Goal: Task Accomplishment & Management: Manage account settings

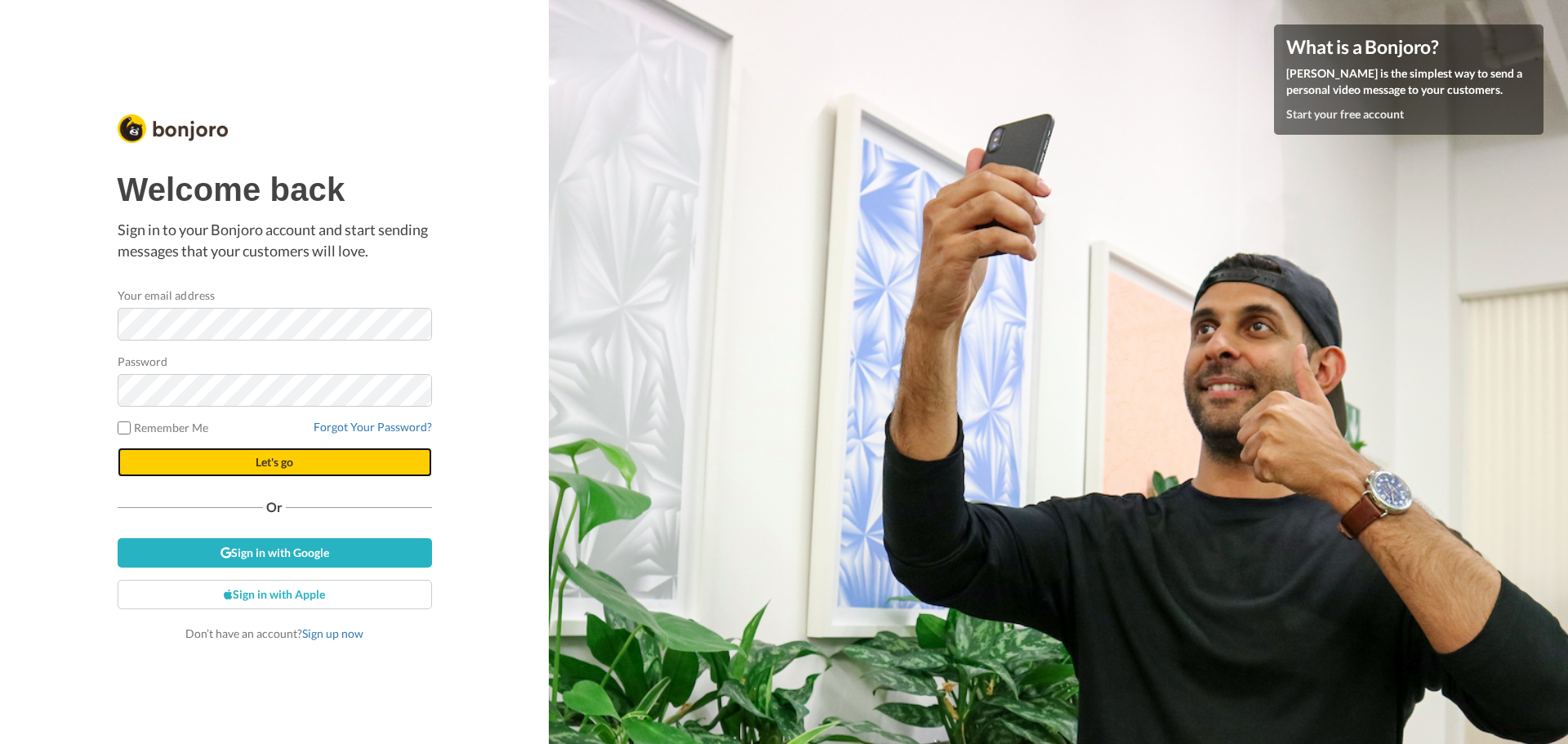
click at [272, 463] on span "Let's go" at bounding box center [274, 461] width 37 height 14
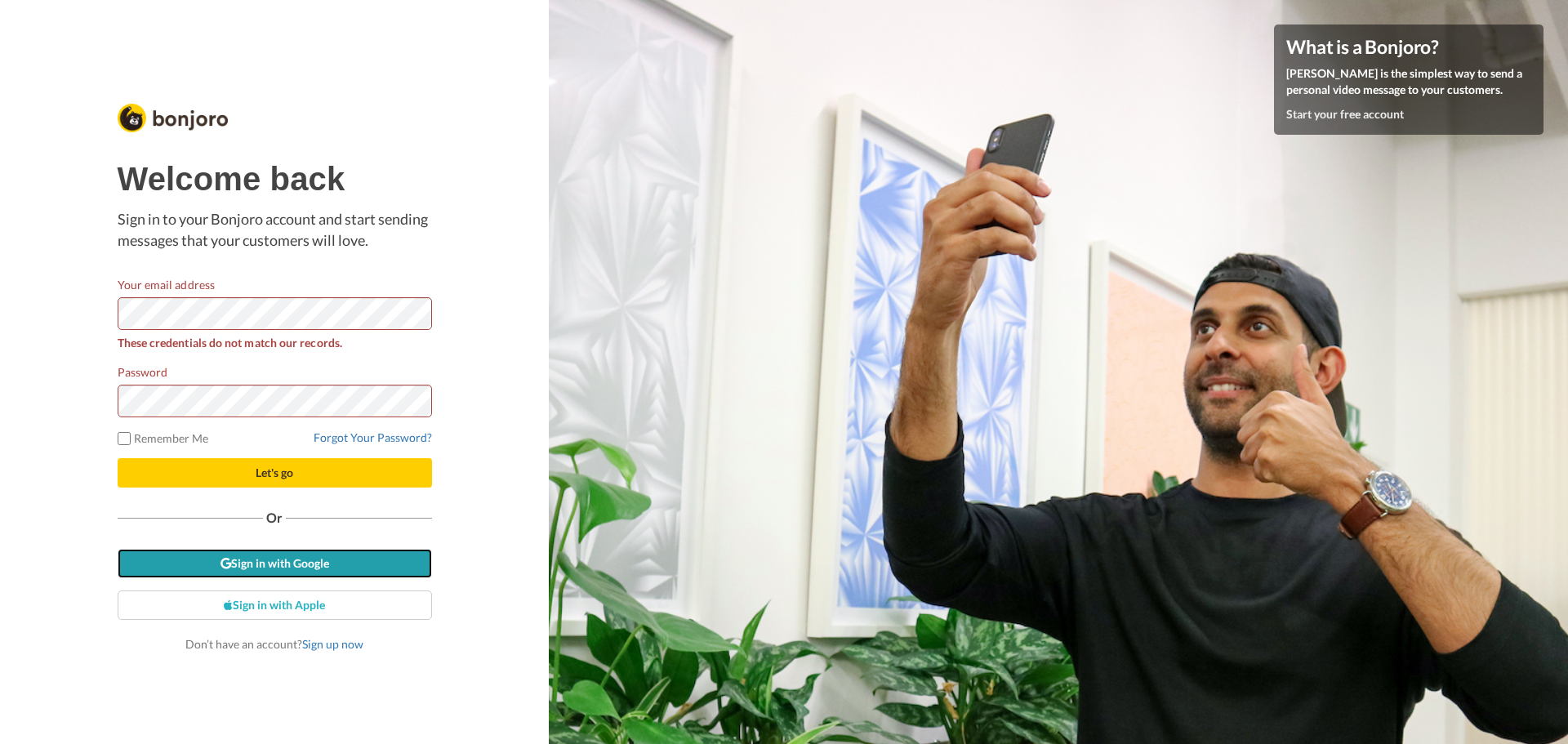
click at [281, 563] on link "Sign in with Google" at bounding box center [275, 562] width 314 height 29
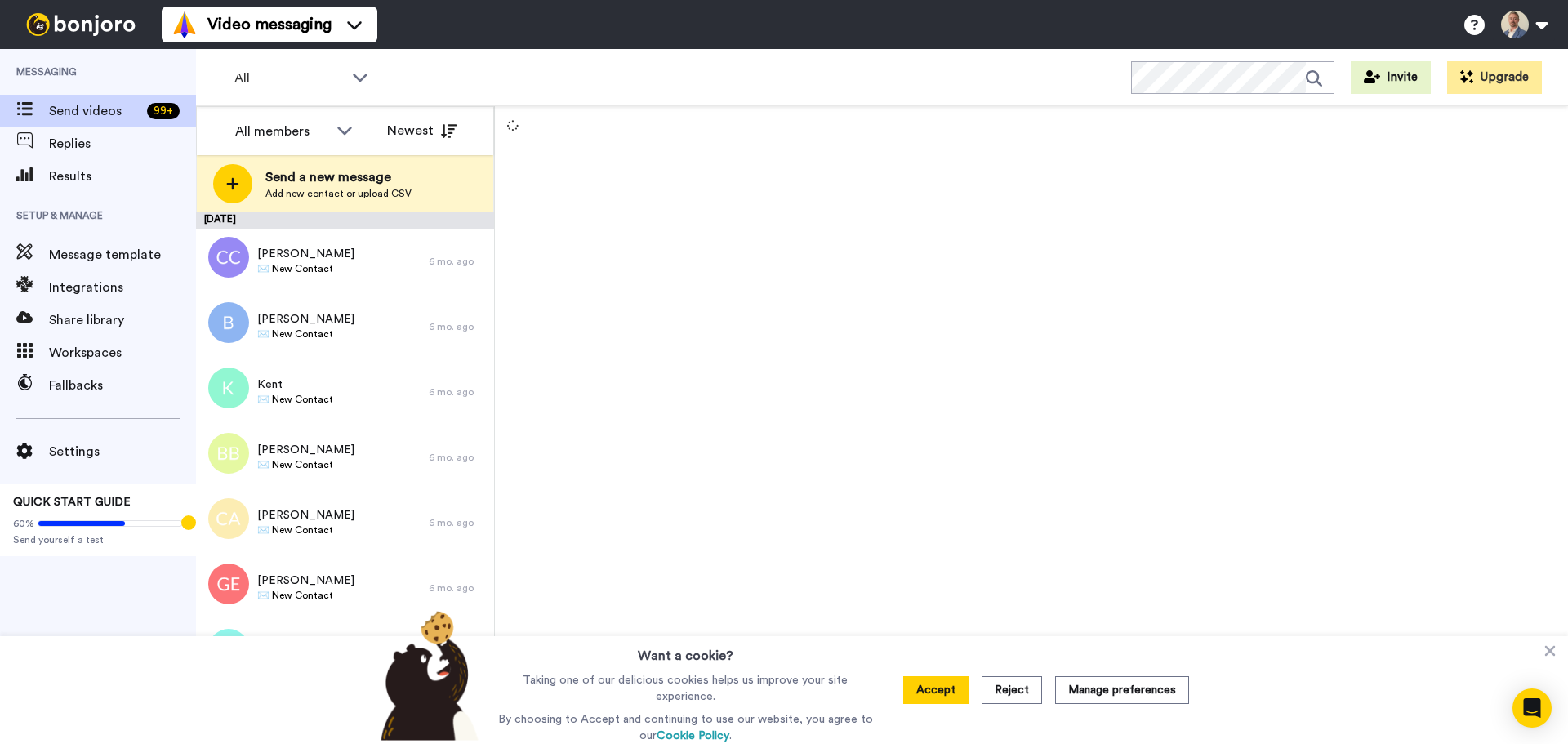
click at [934, 688] on button "Accept" at bounding box center [936, 691] width 65 height 28
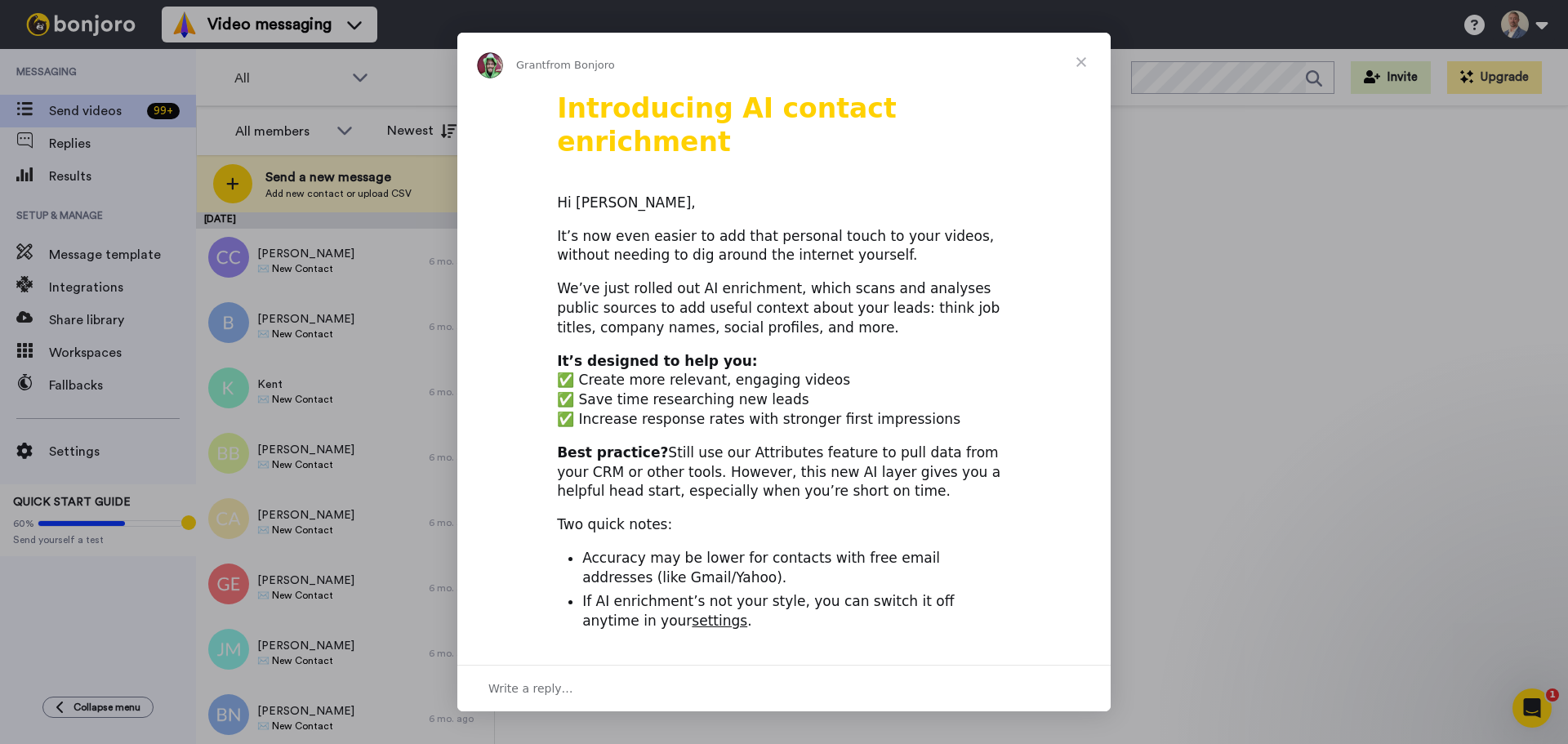
scroll to position [520, 0]
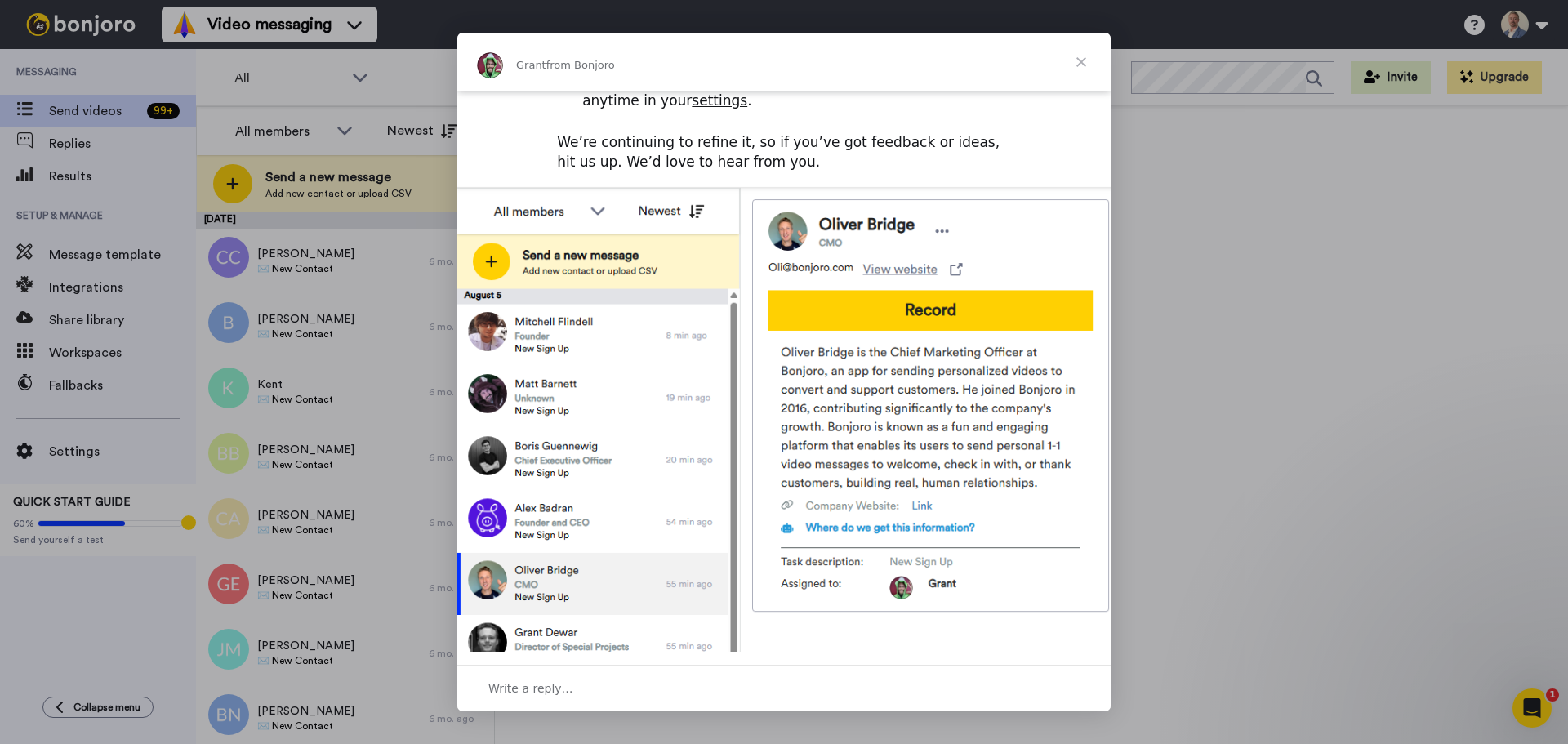
click at [1075, 57] on span "Close" at bounding box center [1081, 62] width 59 height 59
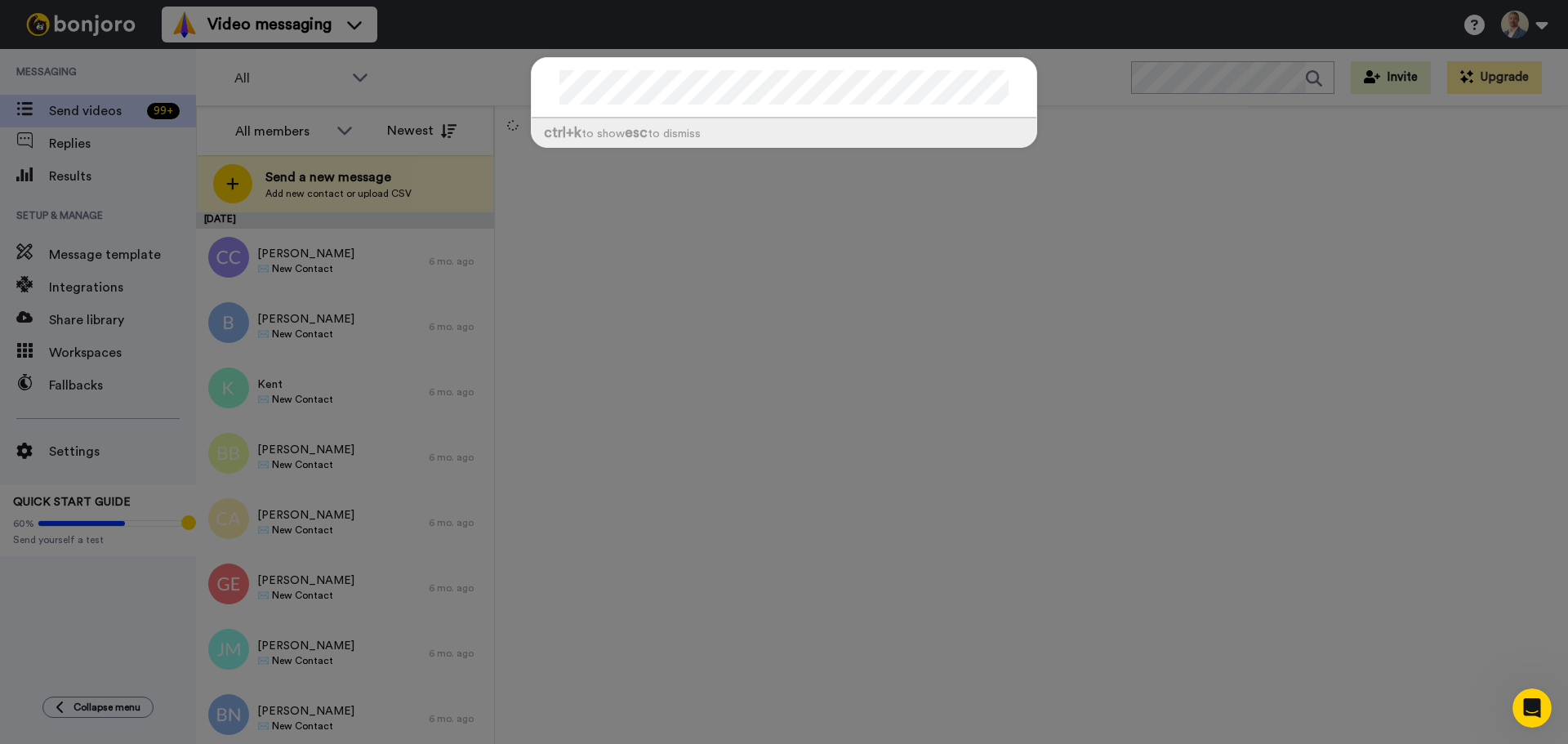
drag, startPoint x: 1203, startPoint y: 77, endPoint x: 1125, endPoint y: 292, distance: 228.7
click at [1123, 295] on div "ctrl +k to show esc to dismiss" at bounding box center [784, 372] width 1568 height 744
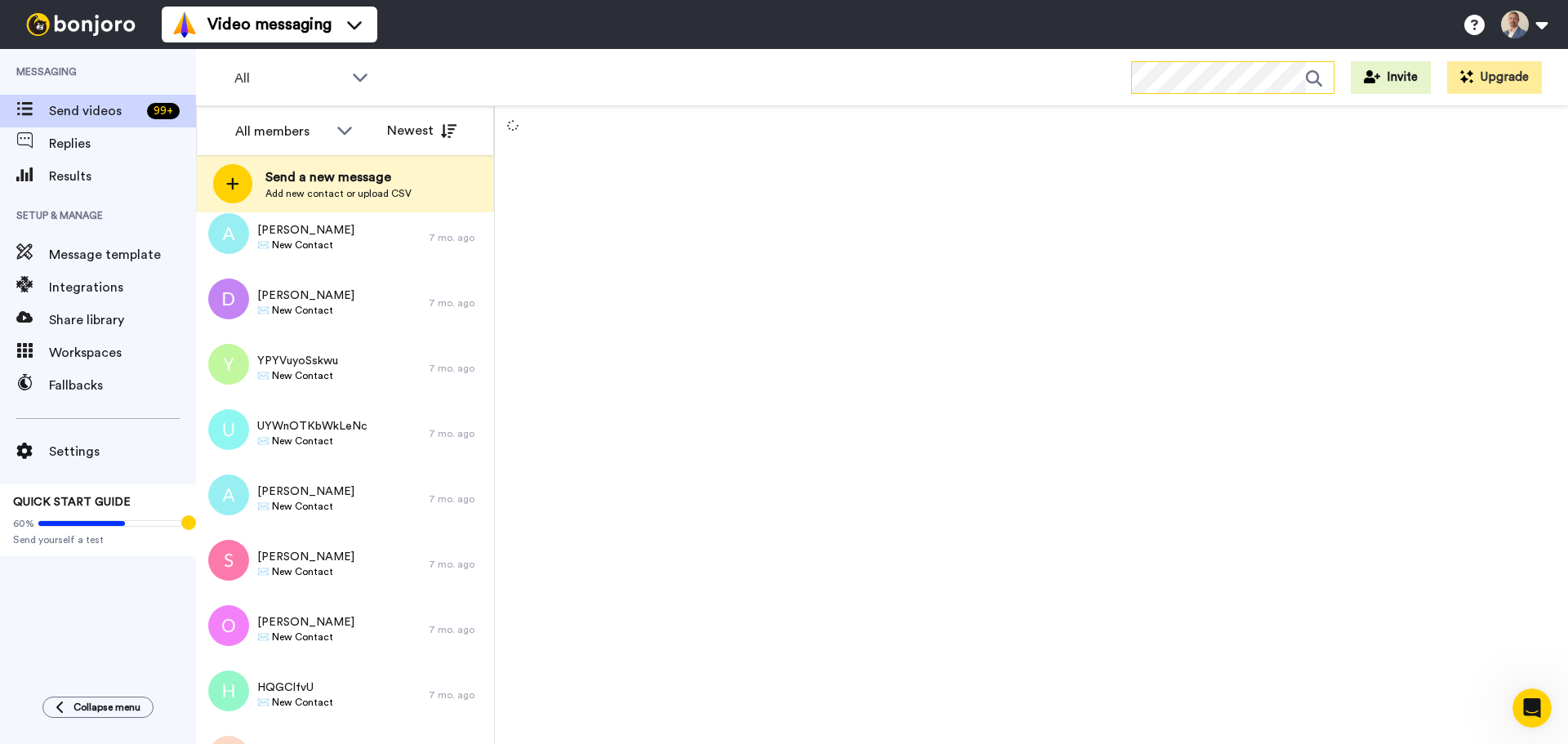
scroll to position [9351, 0]
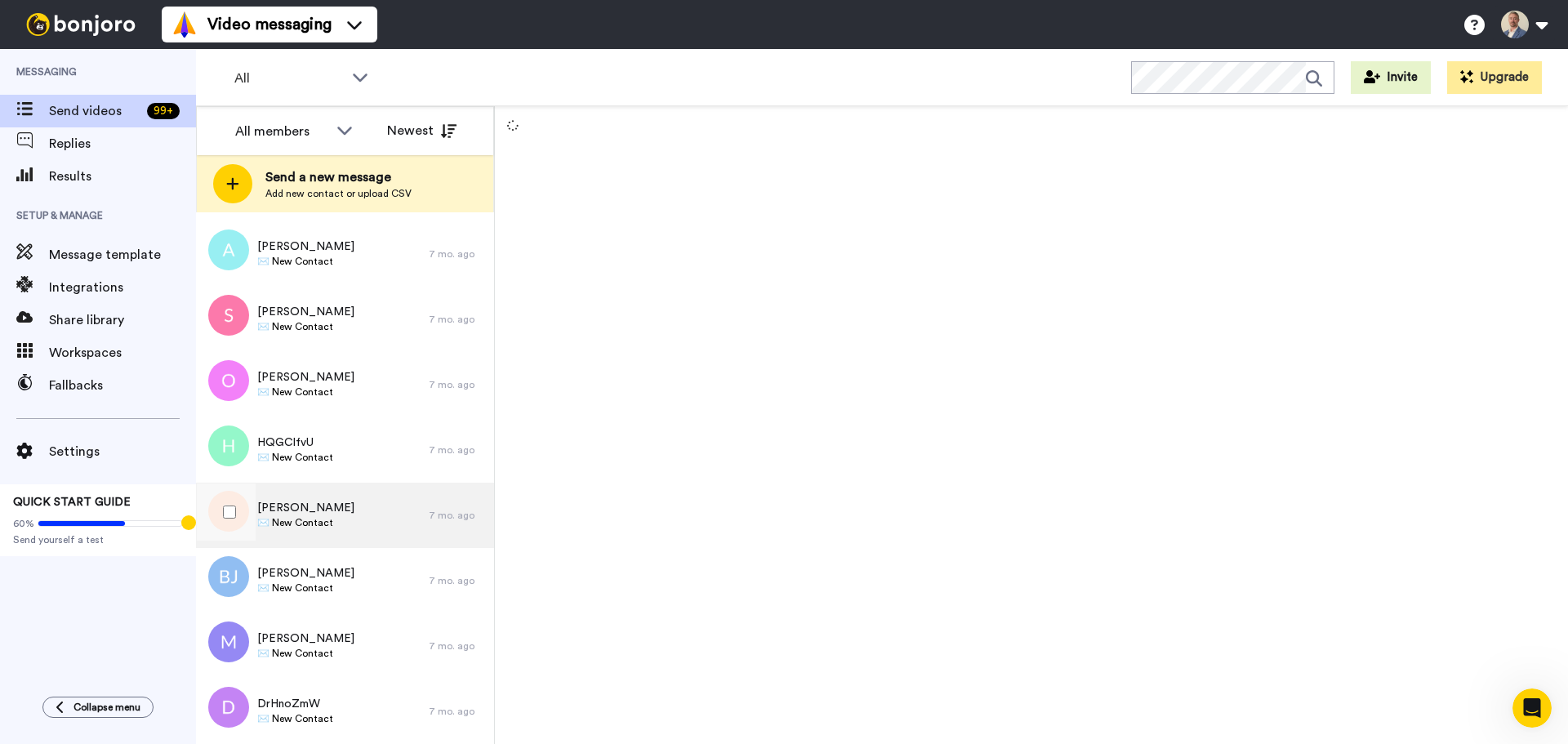
click at [350, 527] on div "Richard ✉️ New Contact" at bounding box center [312, 516] width 233 height 66
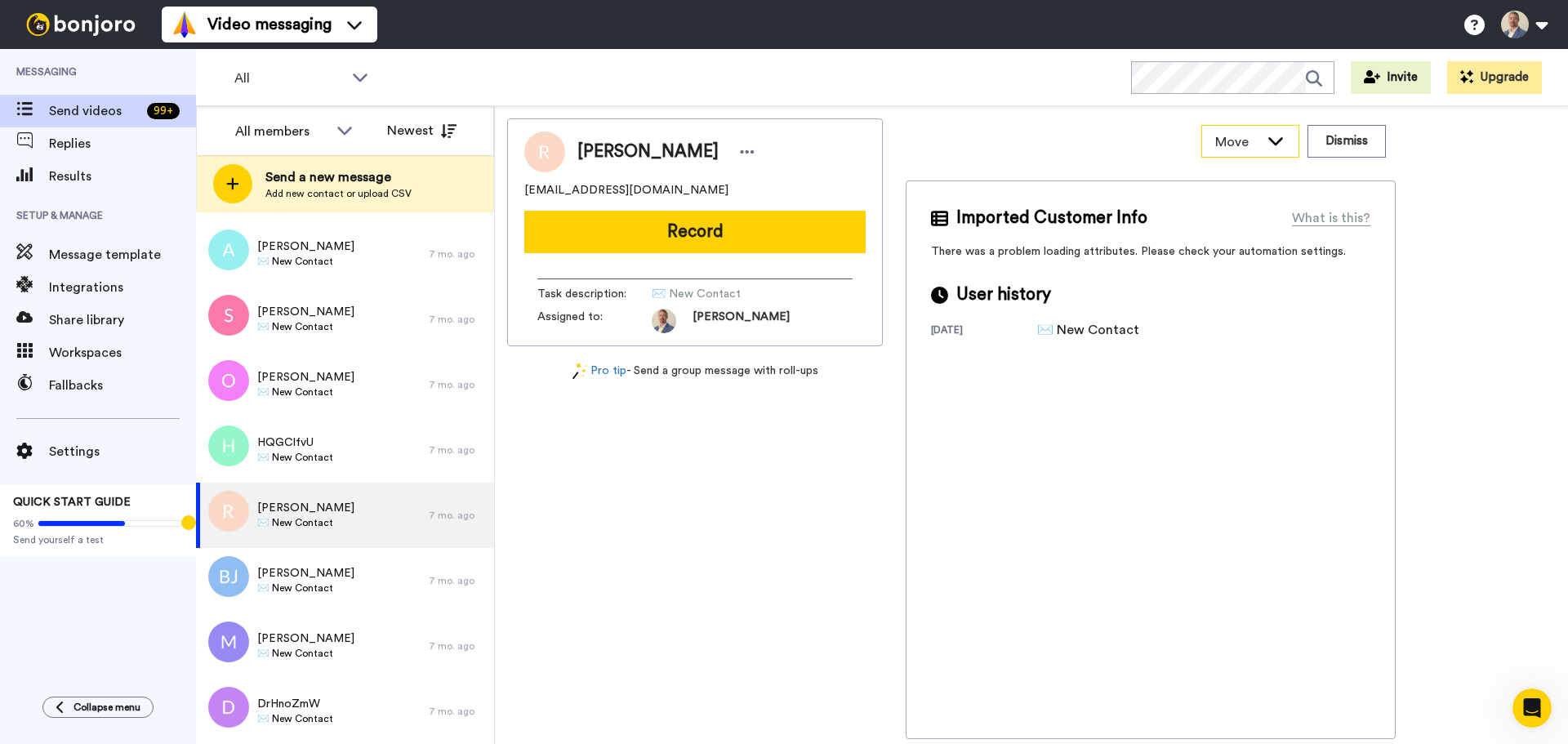
click at [1275, 141] on icon at bounding box center [1275, 139] width 20 height 16
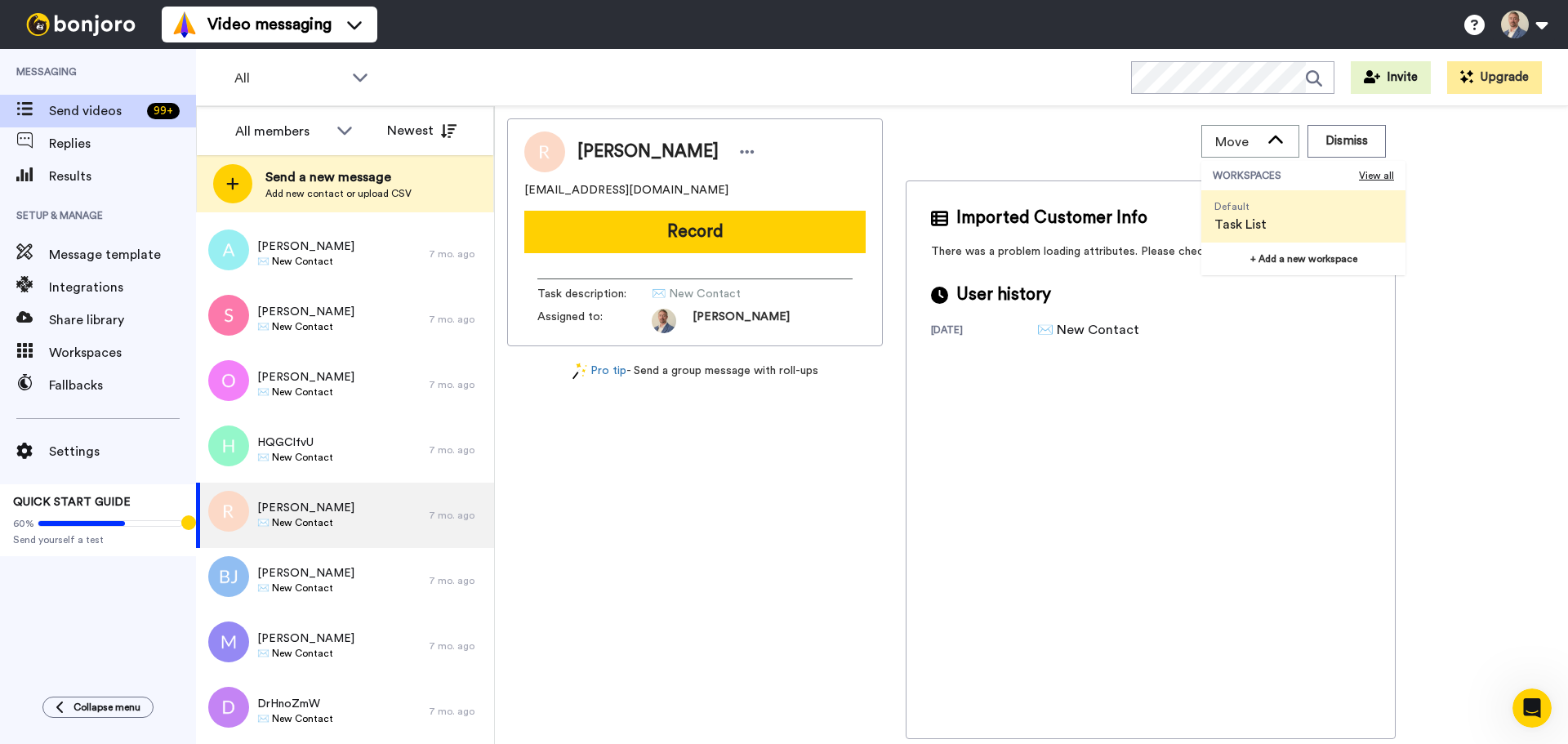
click at [1125, 143] on div "Move WORKSPACES View all Default Task List + Add a new workspace Dismiss" at bounding box center [1151, 141] width 490 height 46
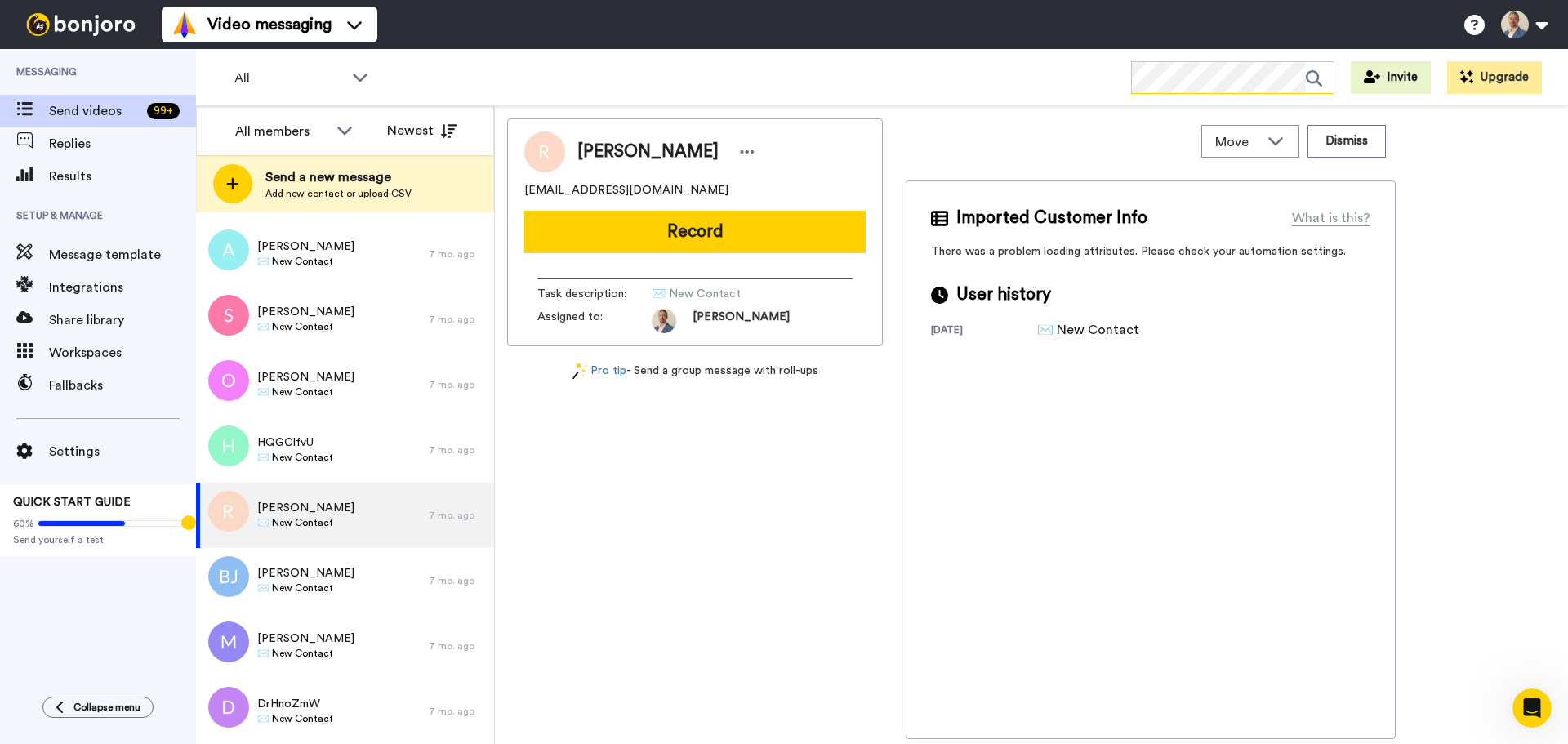
click at [1313, 77] on icon at bounding box center [1319, 78] width 28 height 33
click at [120, 359] on span "Workspaces" at bounding box center [122, 353] width 147 height 20
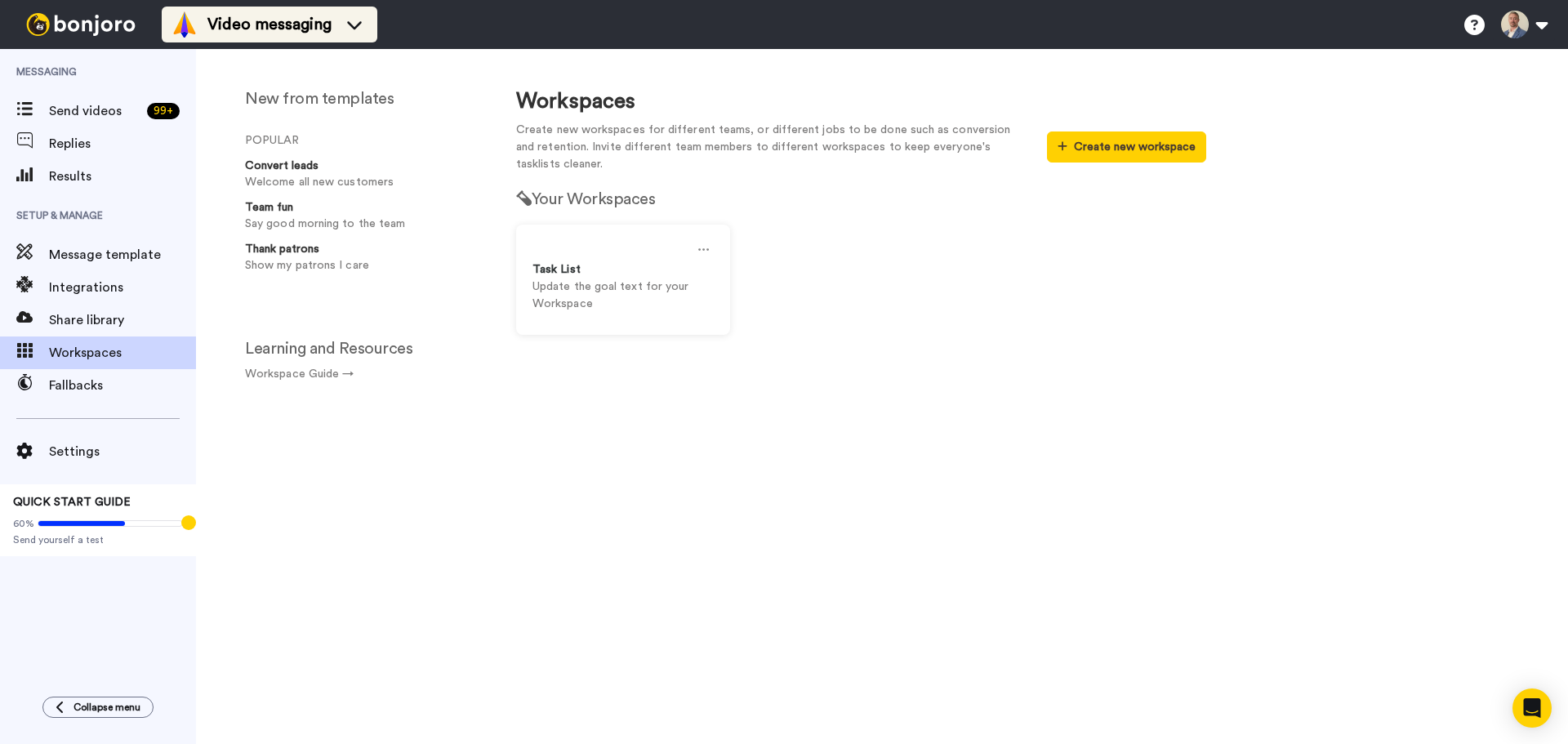
click at [273, 36] on div "Video messaging" at bounding box center [269, 24] width 196 height 26
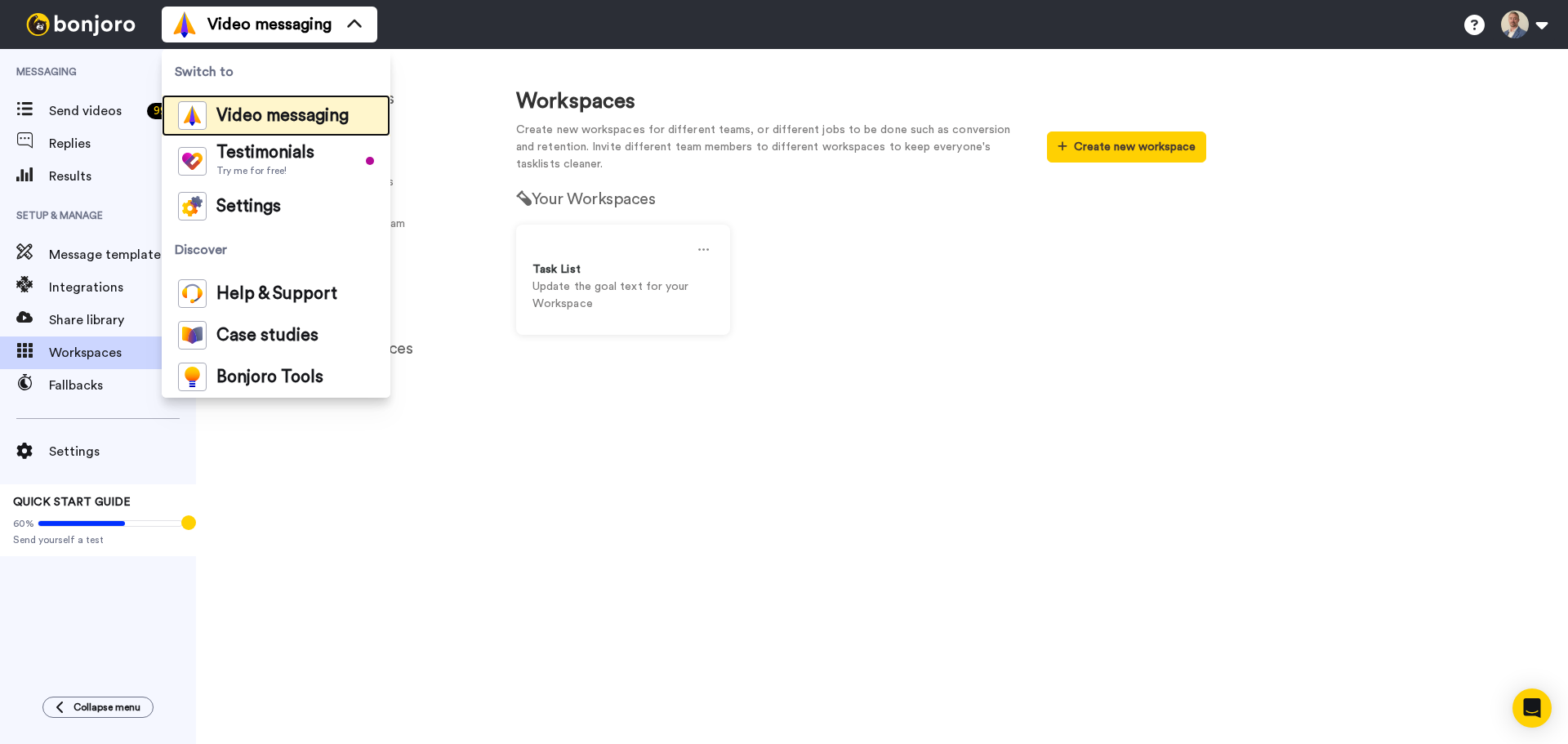
click at [285, 124] on span "Video messaging" at bounding box center [282, 115] width 132 height 16
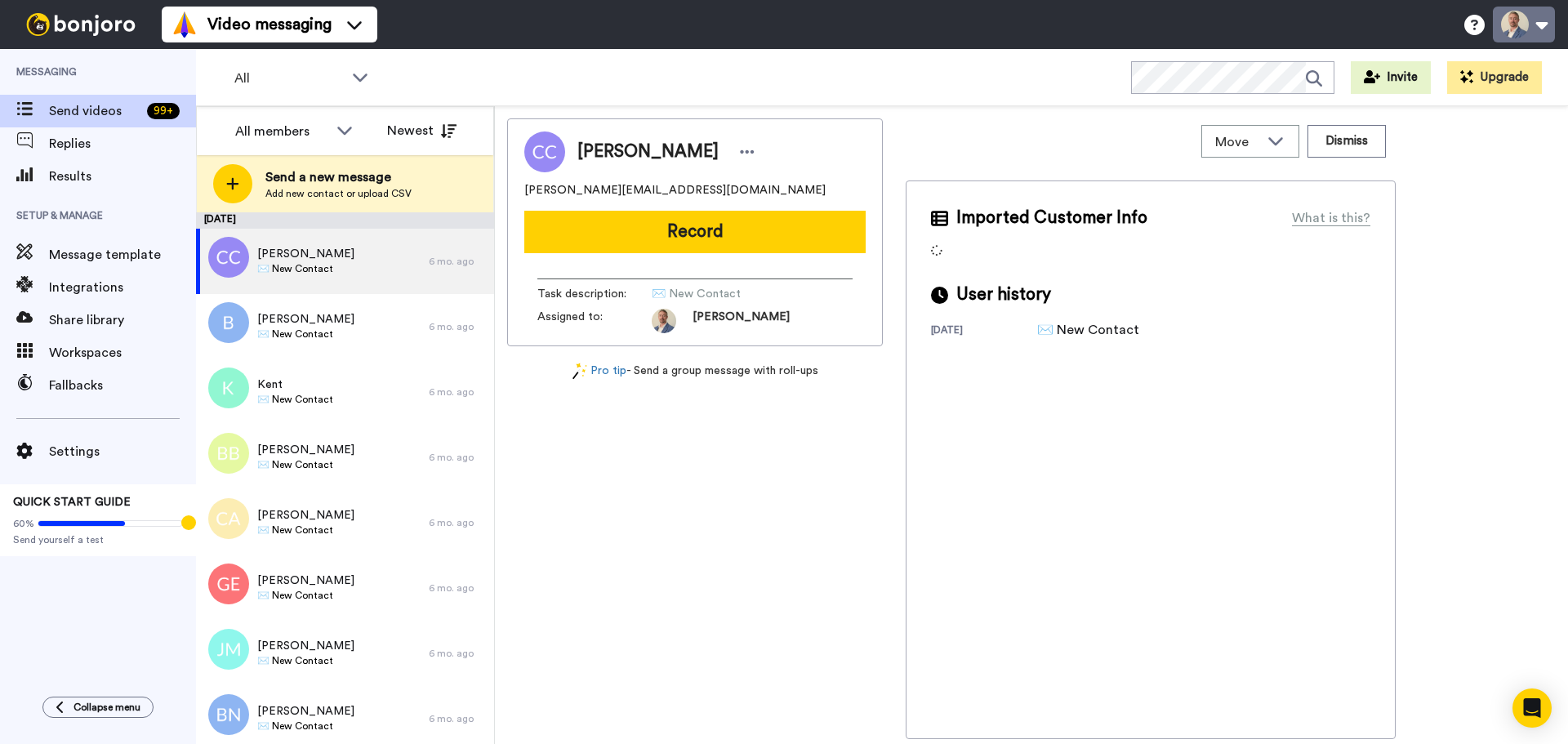
click at [1518, 29] on button at bounding box center [1523, 24] width 62 height 36
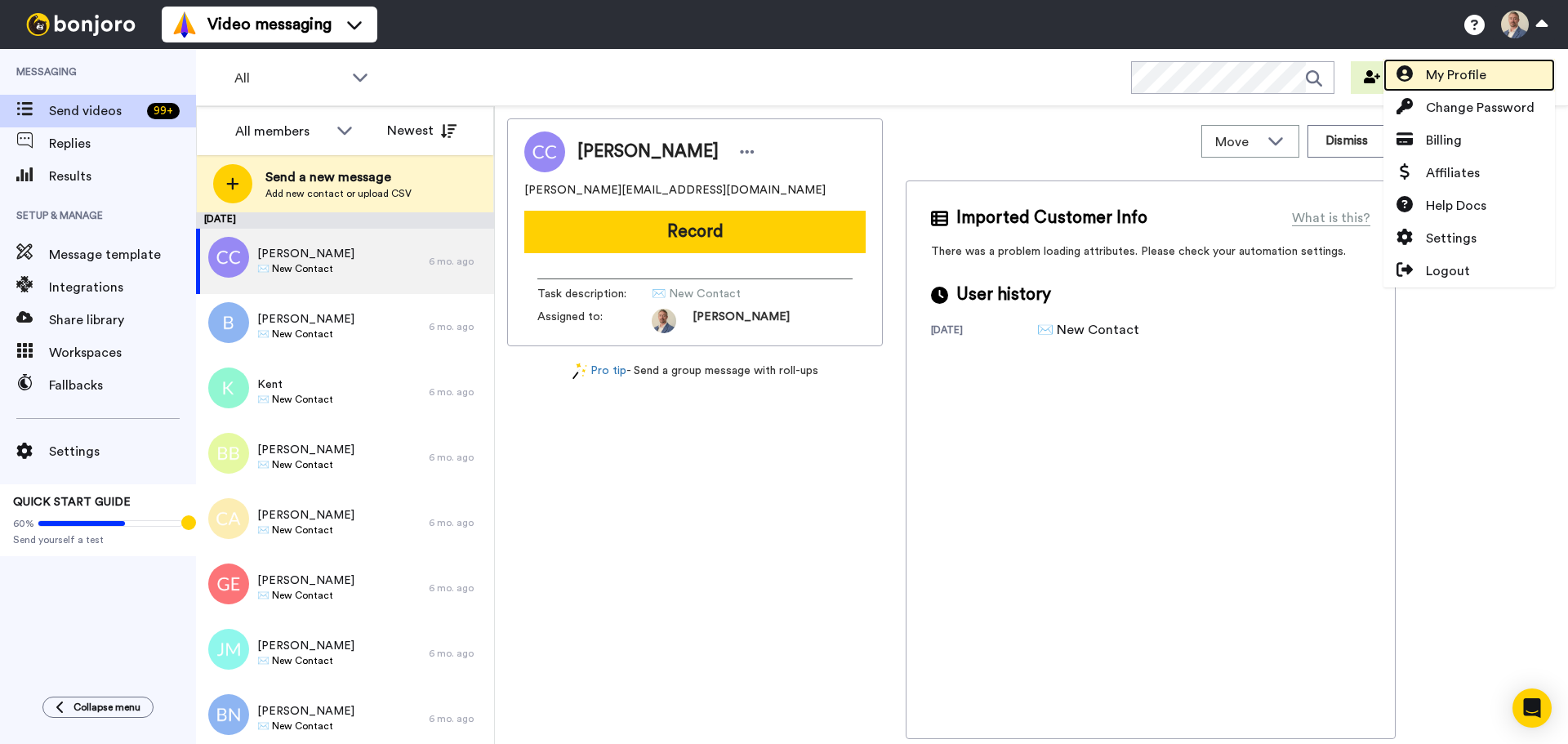
click at [1441, 70] on span "My Profile" at bounding box center [1456, 75] width 61 height 20
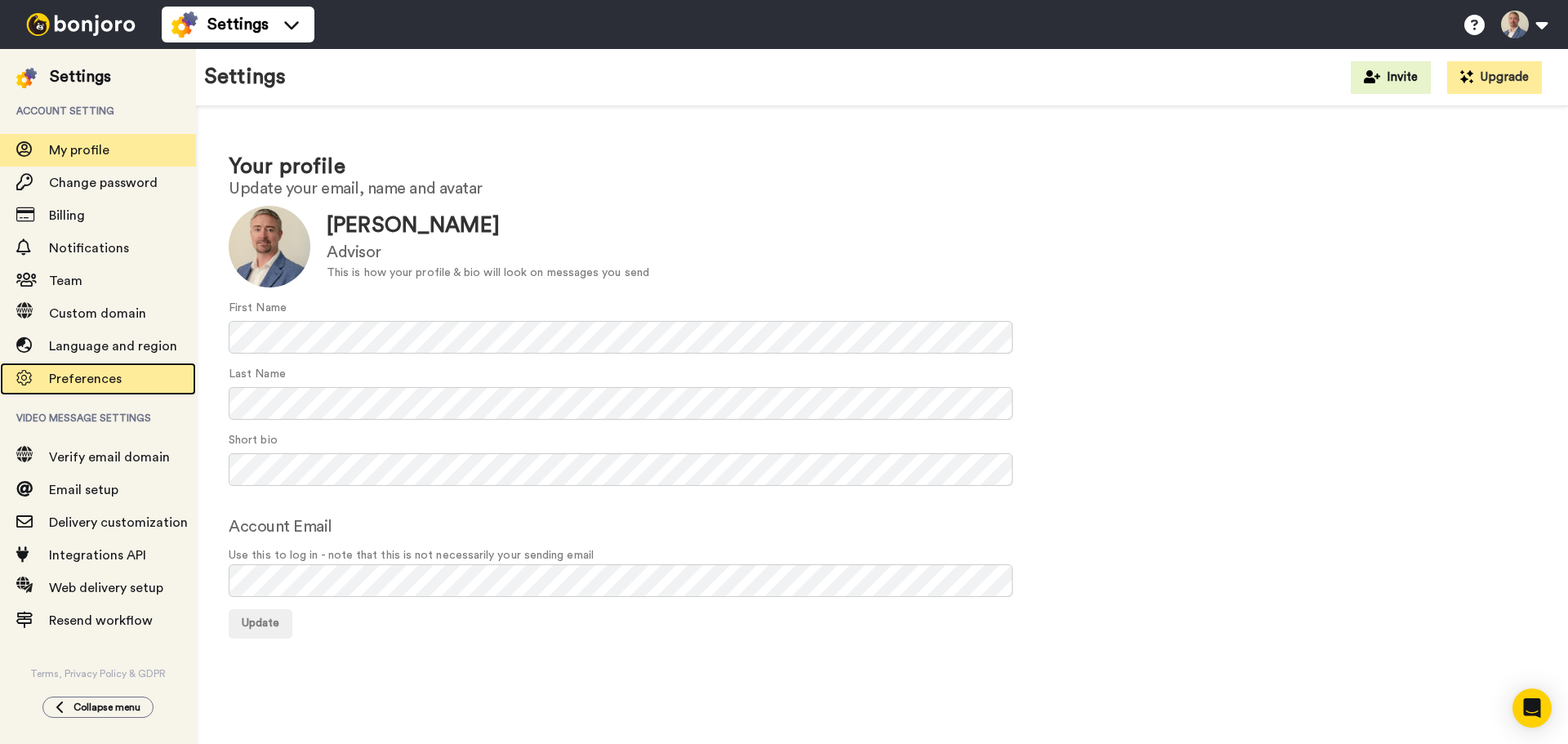
click at [69, 375] on span "Preferences" at bounding box center [85, 379] width 73 height 13
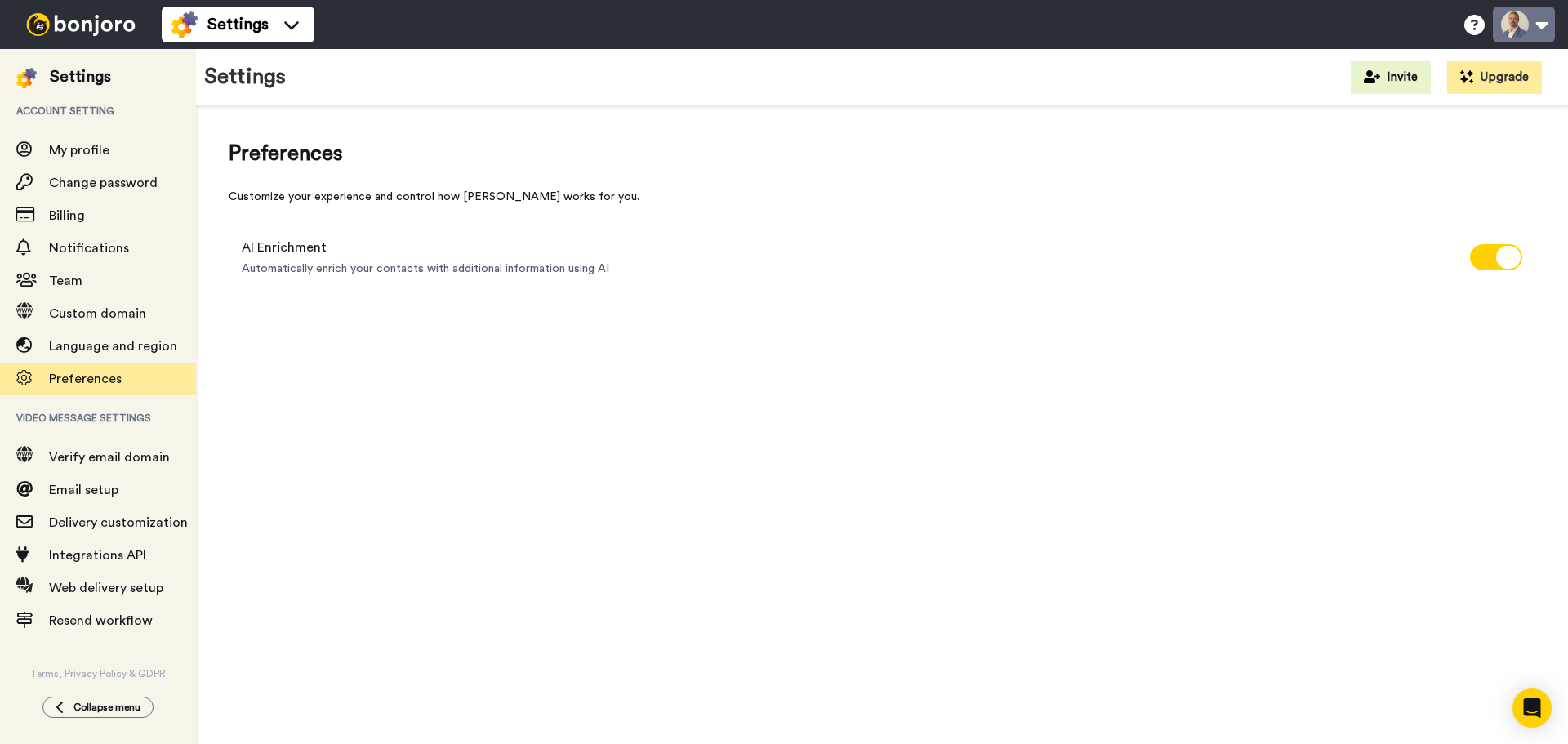
click at [1519, 28] on button at bounding box center [1523, 24] width 62 height 36
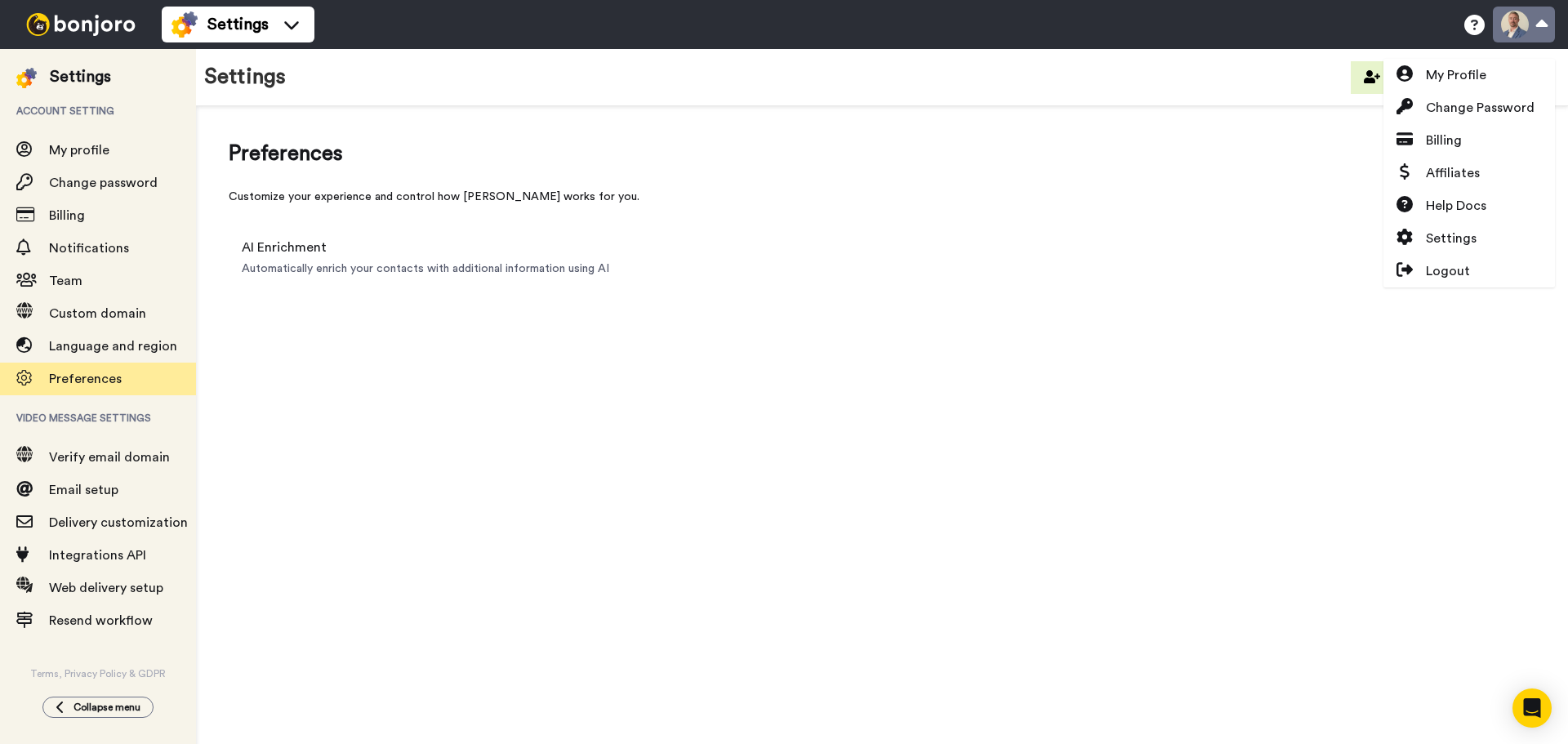
click at [1519, 29] on button at bounding box center [1523, 24] width 62 height 36
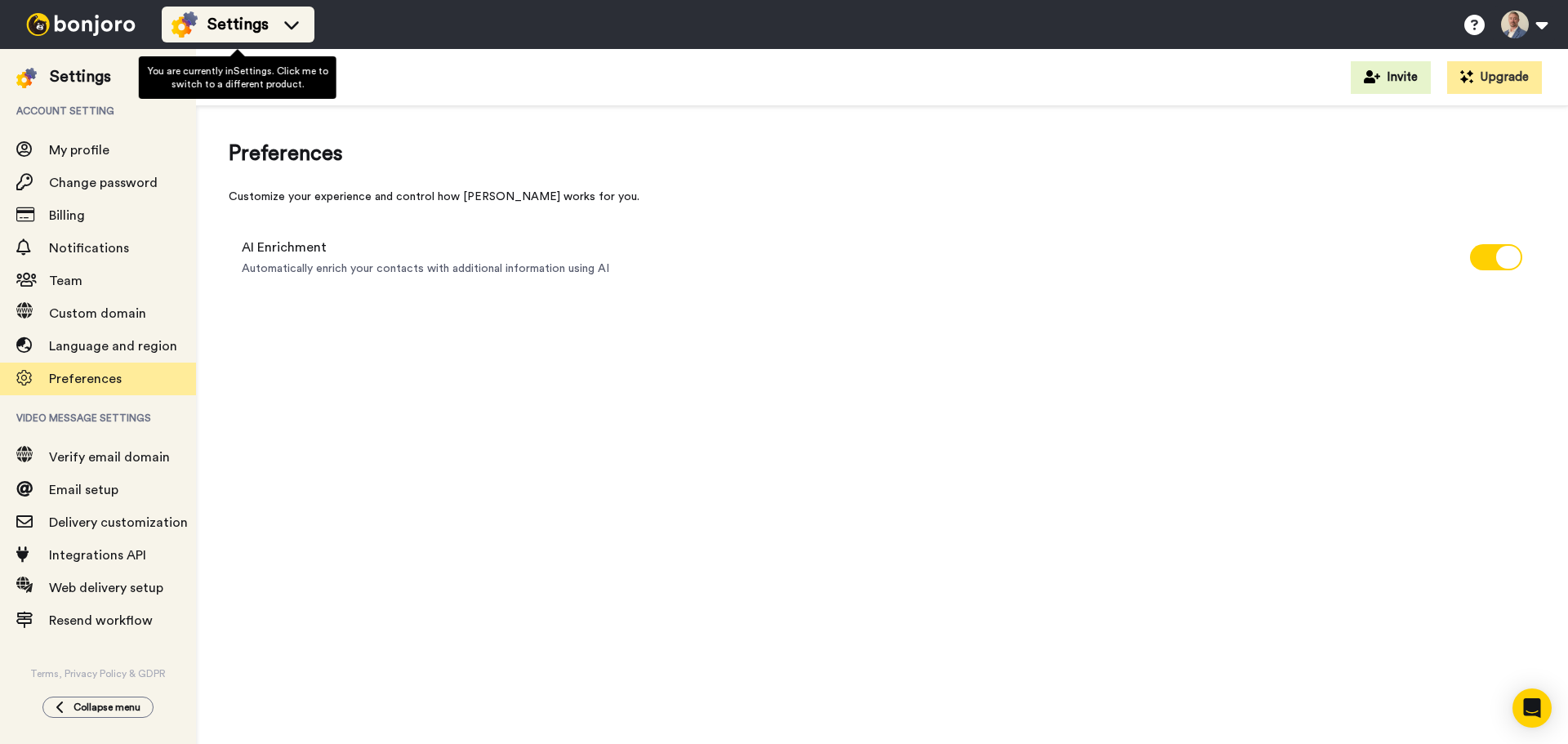
click at [206, 20] on div "Settings" at bounding box center [238, 24] width 133 height 26
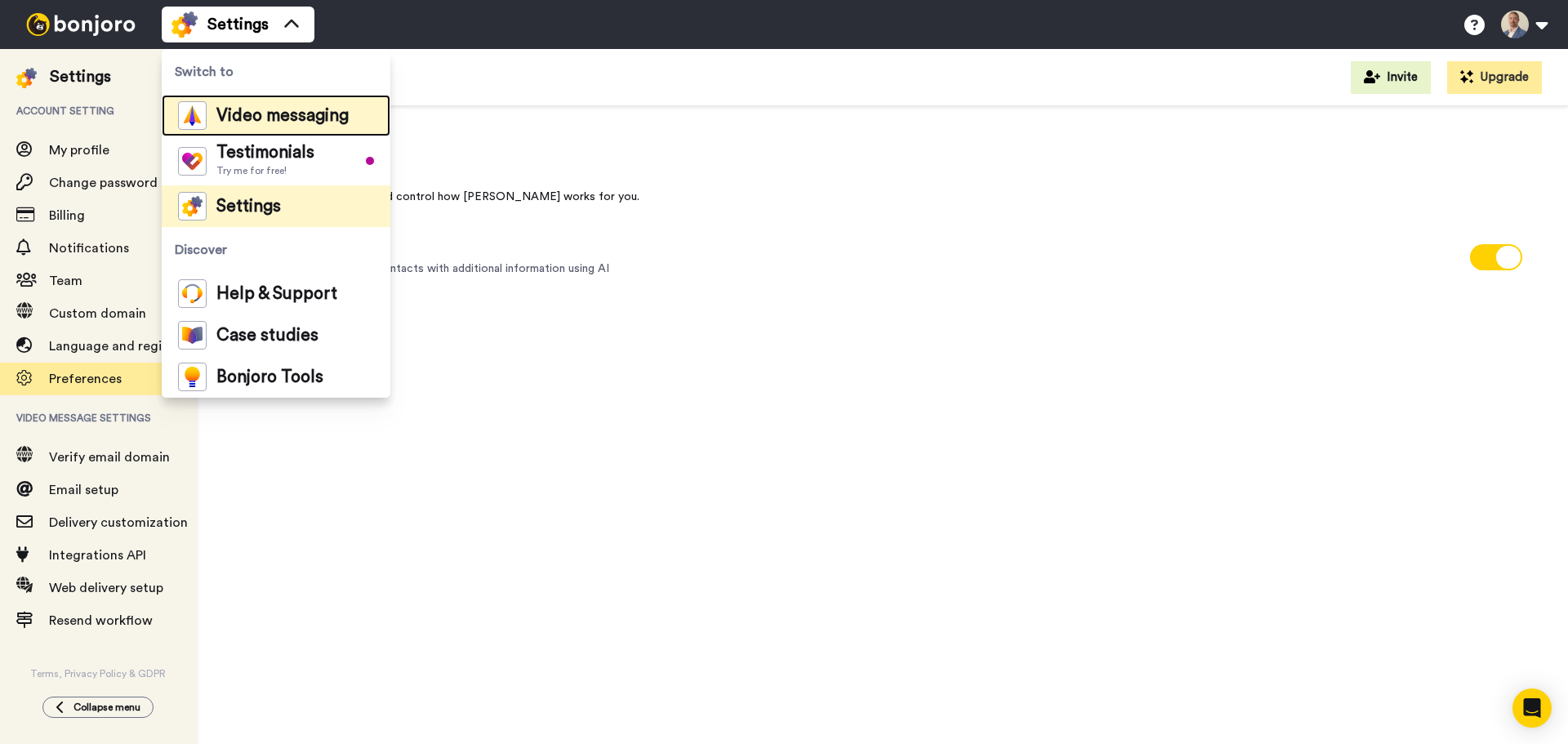
click at [267, 106] on div "Video messaging" at bounding box center [263, 115] width 170 height 29
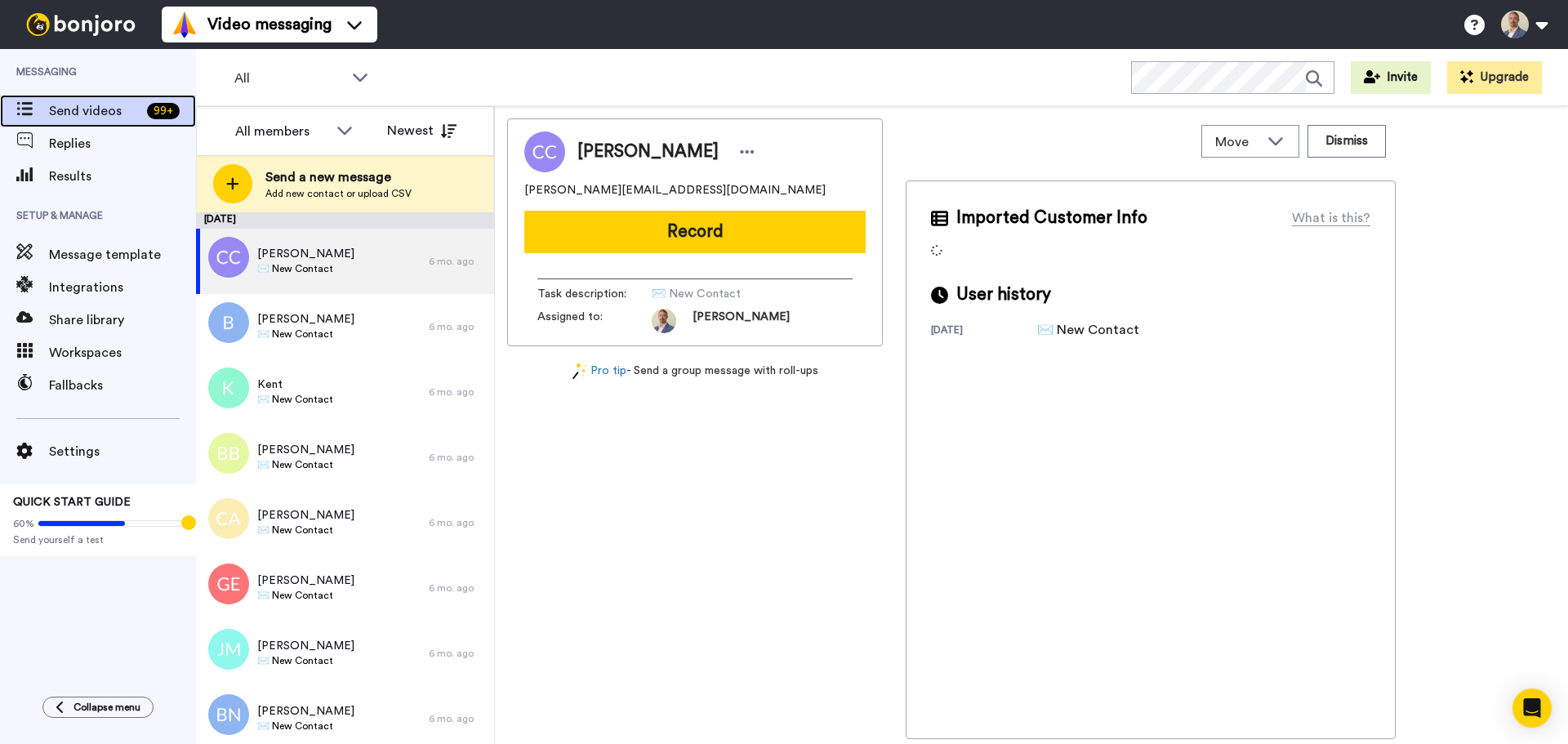
click at [99, 106] on span "Send videos" at bounding box center [94, 110] width 92 height 20
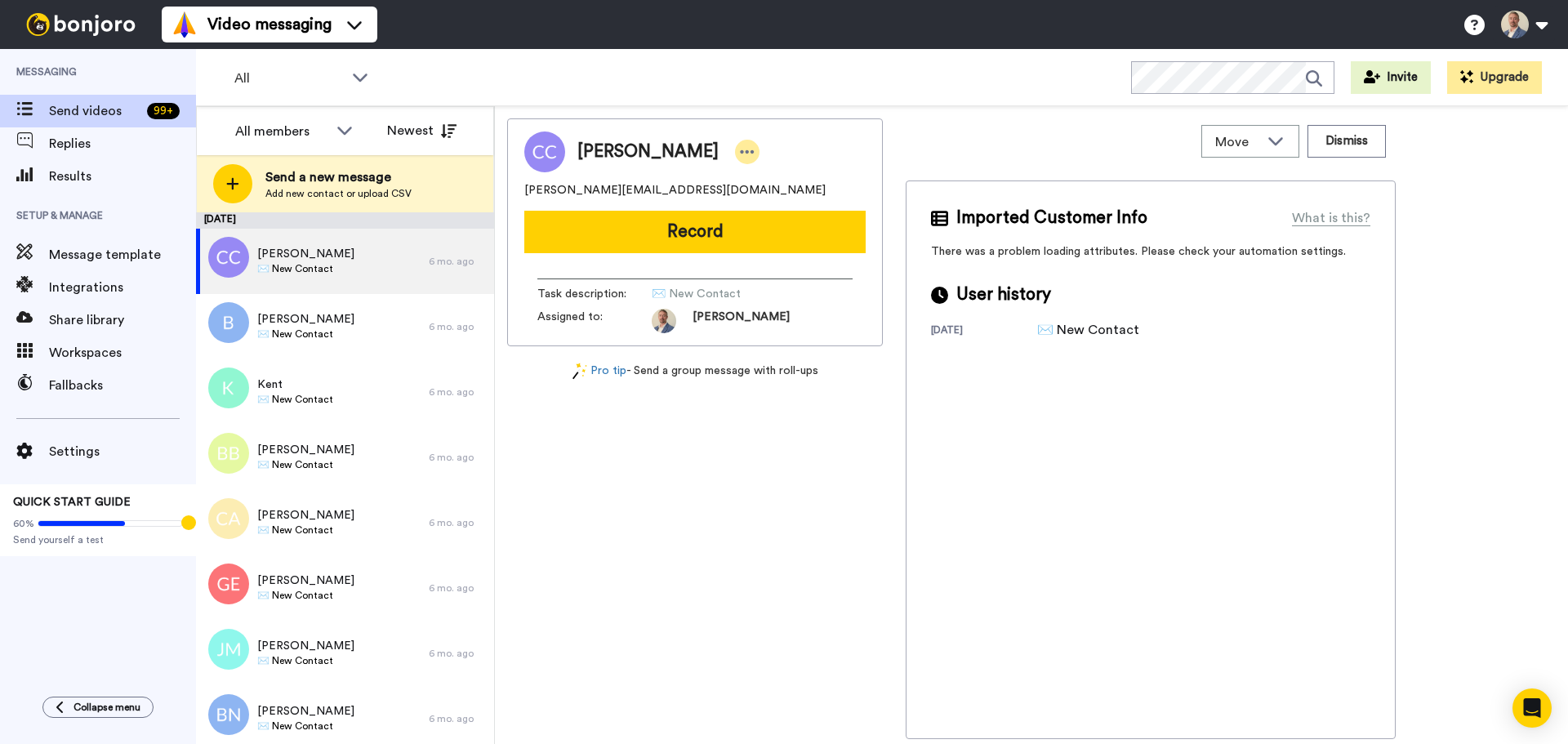
click at [741, 151] on icon at bounding box center [748, 152] width 14 height 3
click at [959, 127] on div "Move WORKSPACES View all Default Task List + Add a new workspace Dismiss" at bounding box center [1151, 141] width 490 height 46
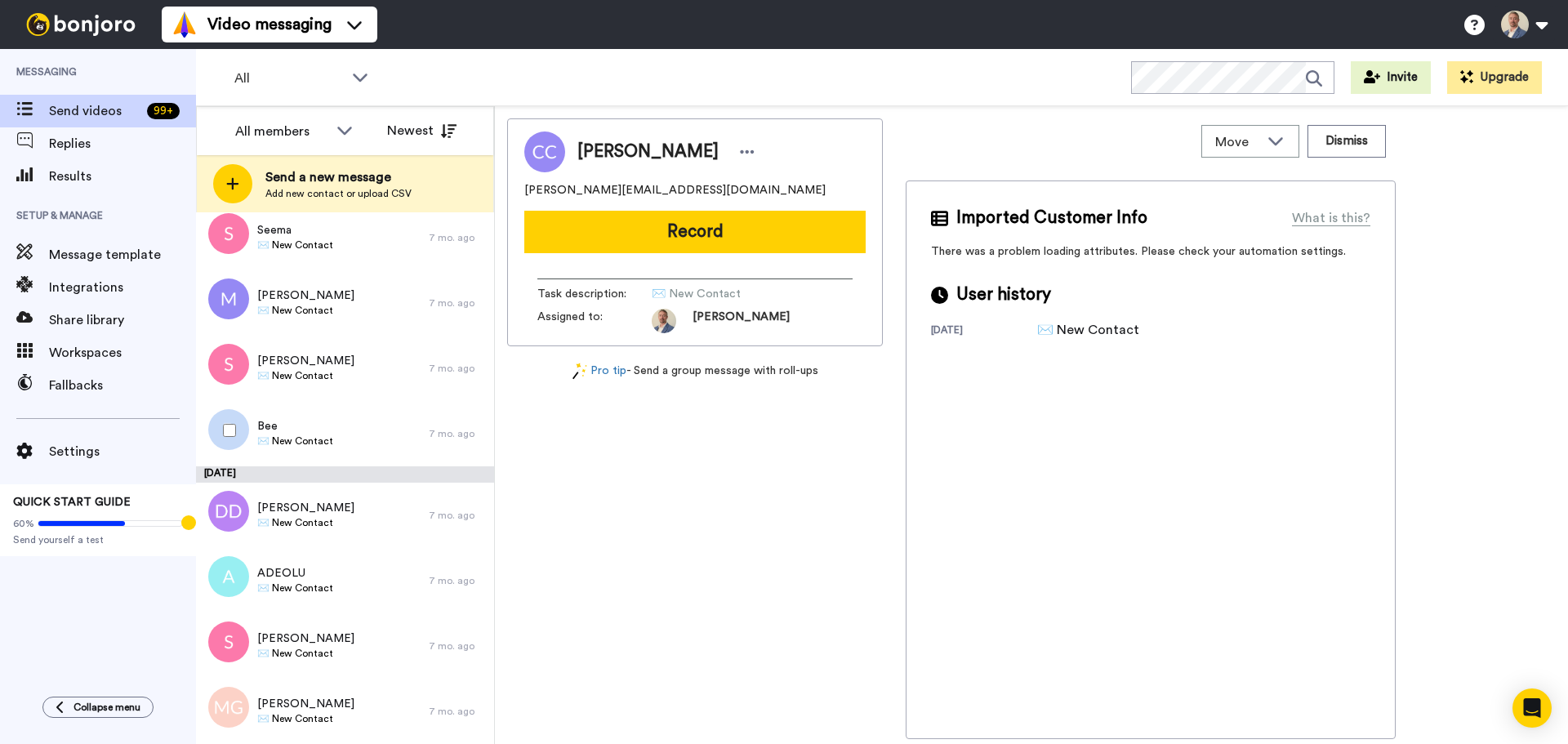
scroll to position [9351, 0]
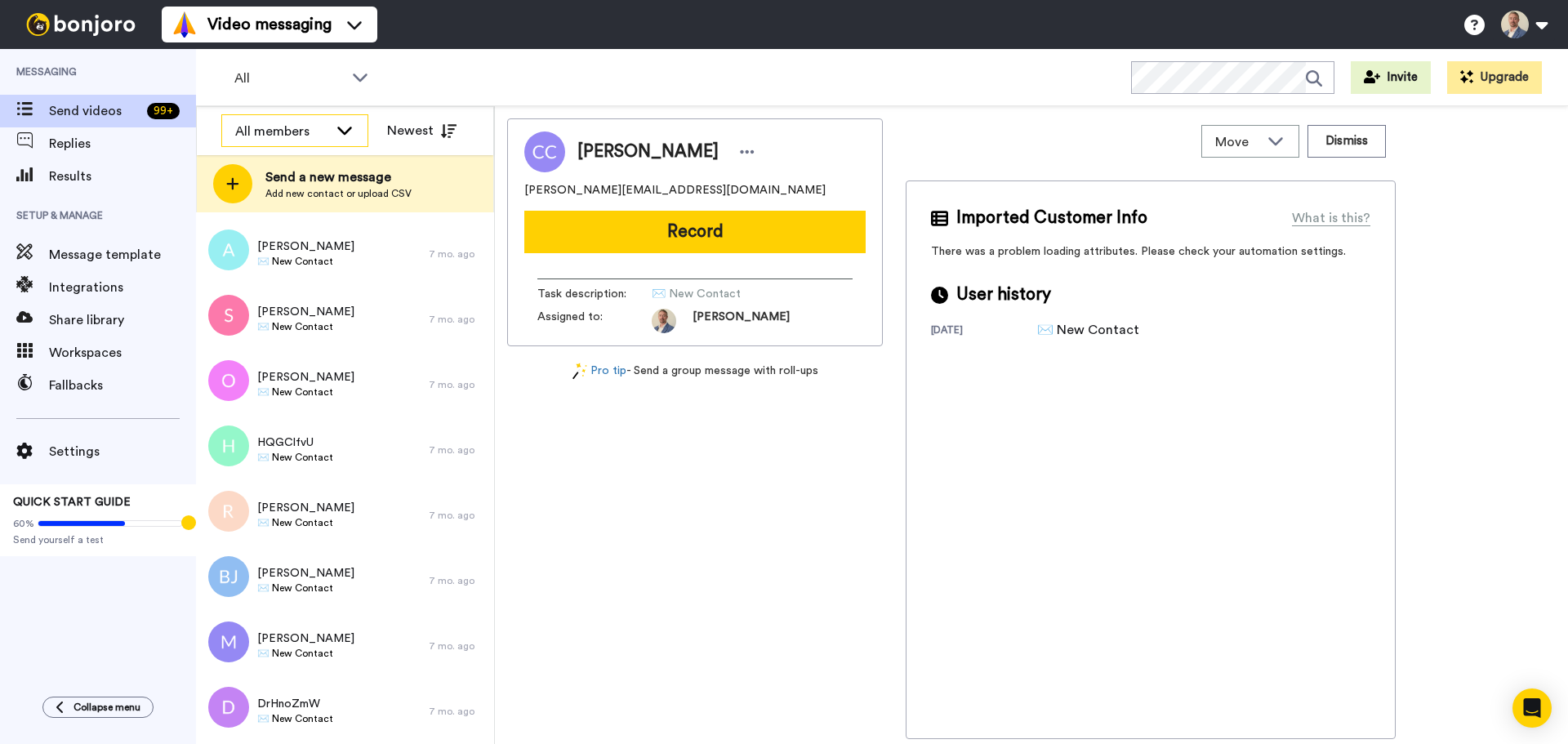
click at [341, 135] on icon at bounding box center [344, 129] width 20 height 16
click at [341, 134] on icon at bounding box center [344, 129] width 20 height 16
click at [301, 187] on span "Ashley Doyle" at bounding box center [280, 192] width 117 height 16
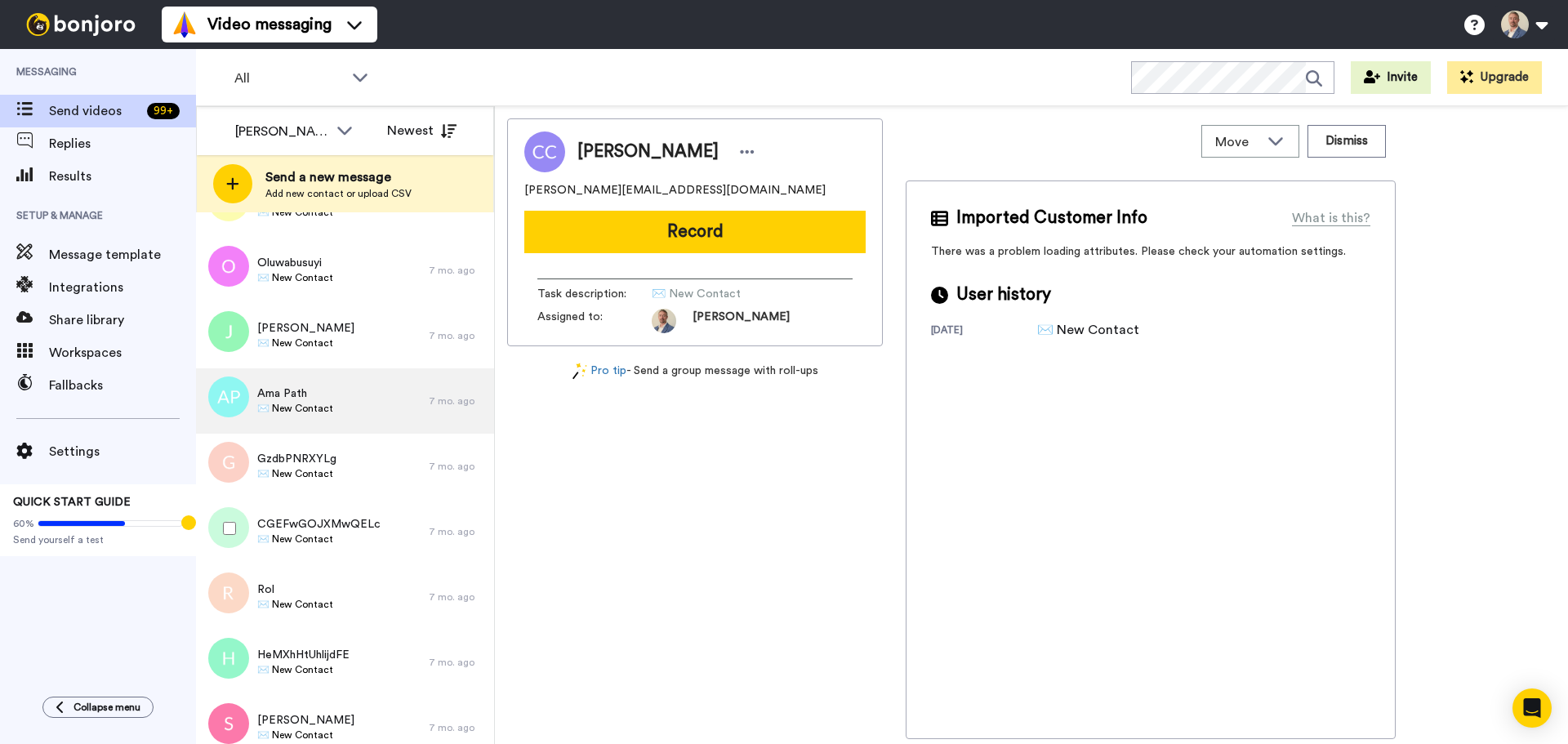
scroll to position [15950, 0]
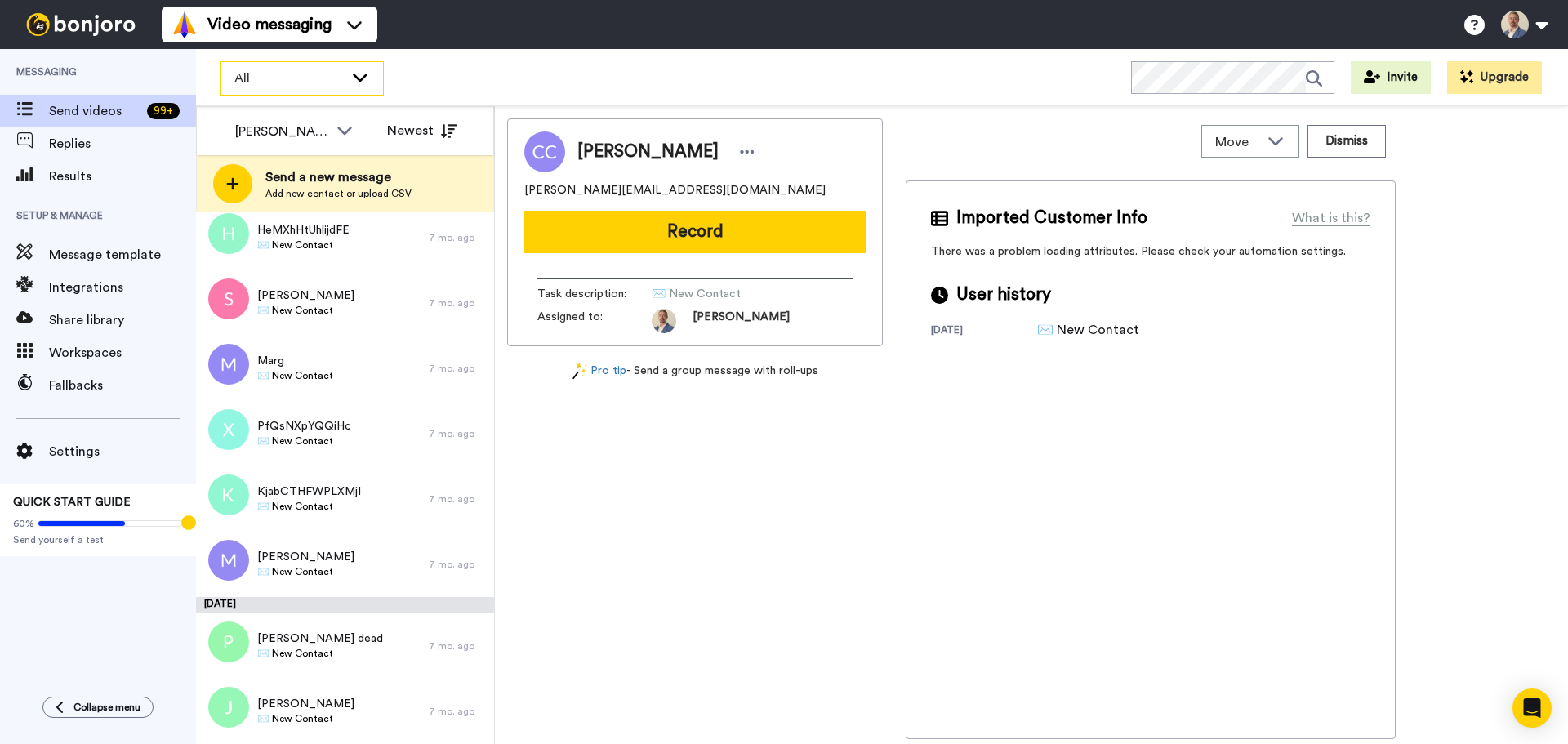
click at [370, 70] on div "All" at bounding box center [302, 78] width 162 height 33
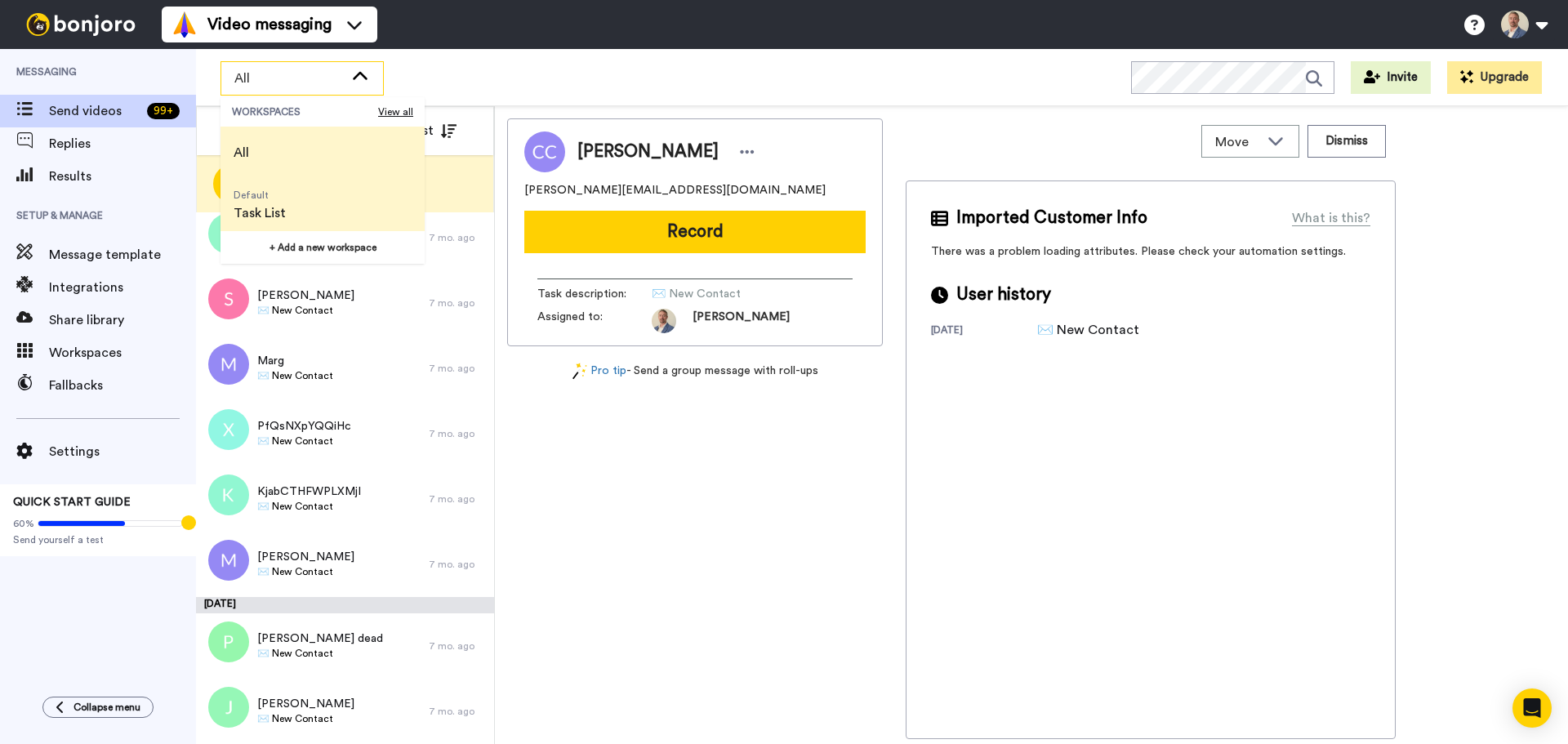
click at [319, 209] on li "Default Task List" at bounding box center [323, 205] width 204 height 52
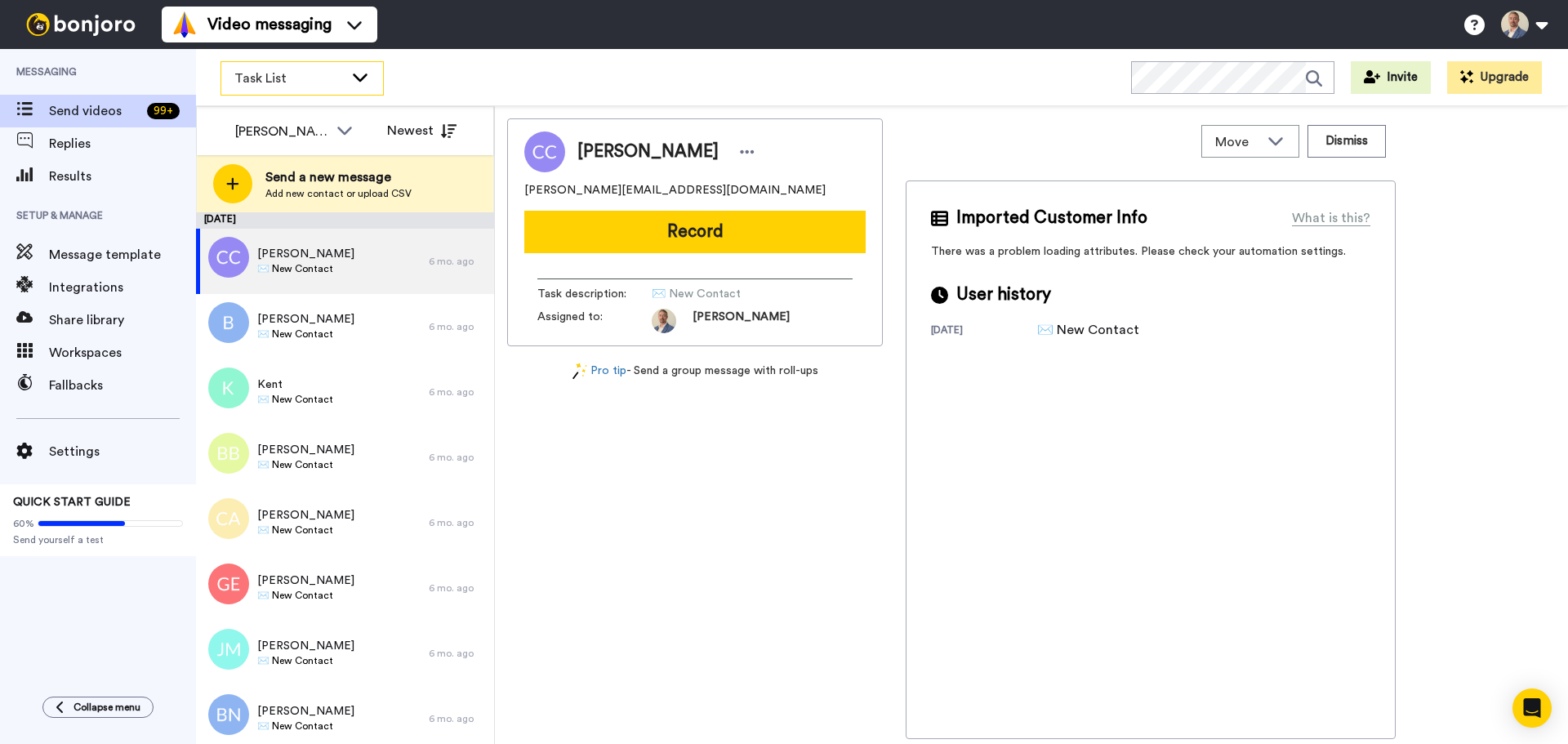
click at [324, 77] on span "Task List" at bounding box center [288, 78] width 109 height 20
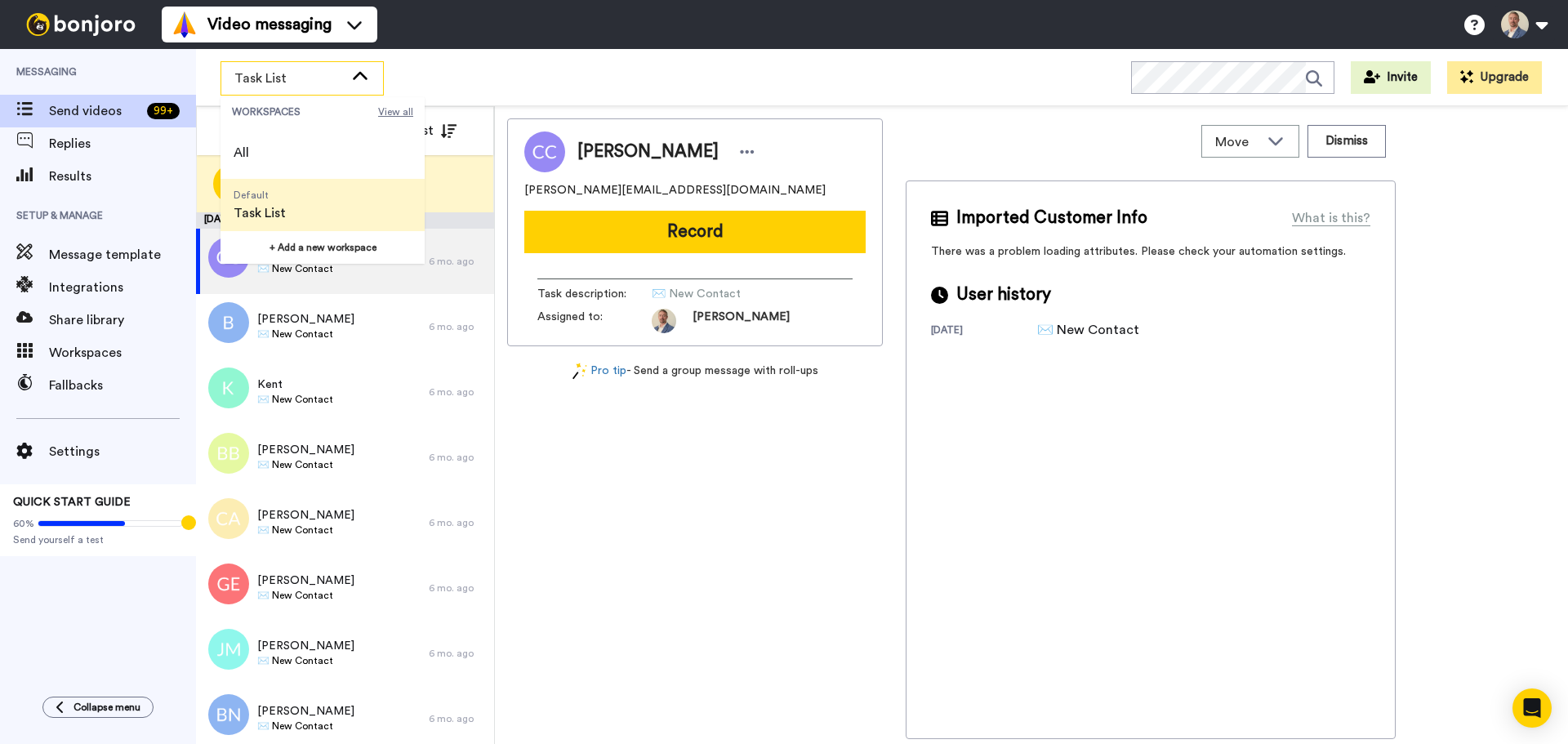
click at [390, 113] on span "View all" at bounding box center [396, 112] width 36 height 13
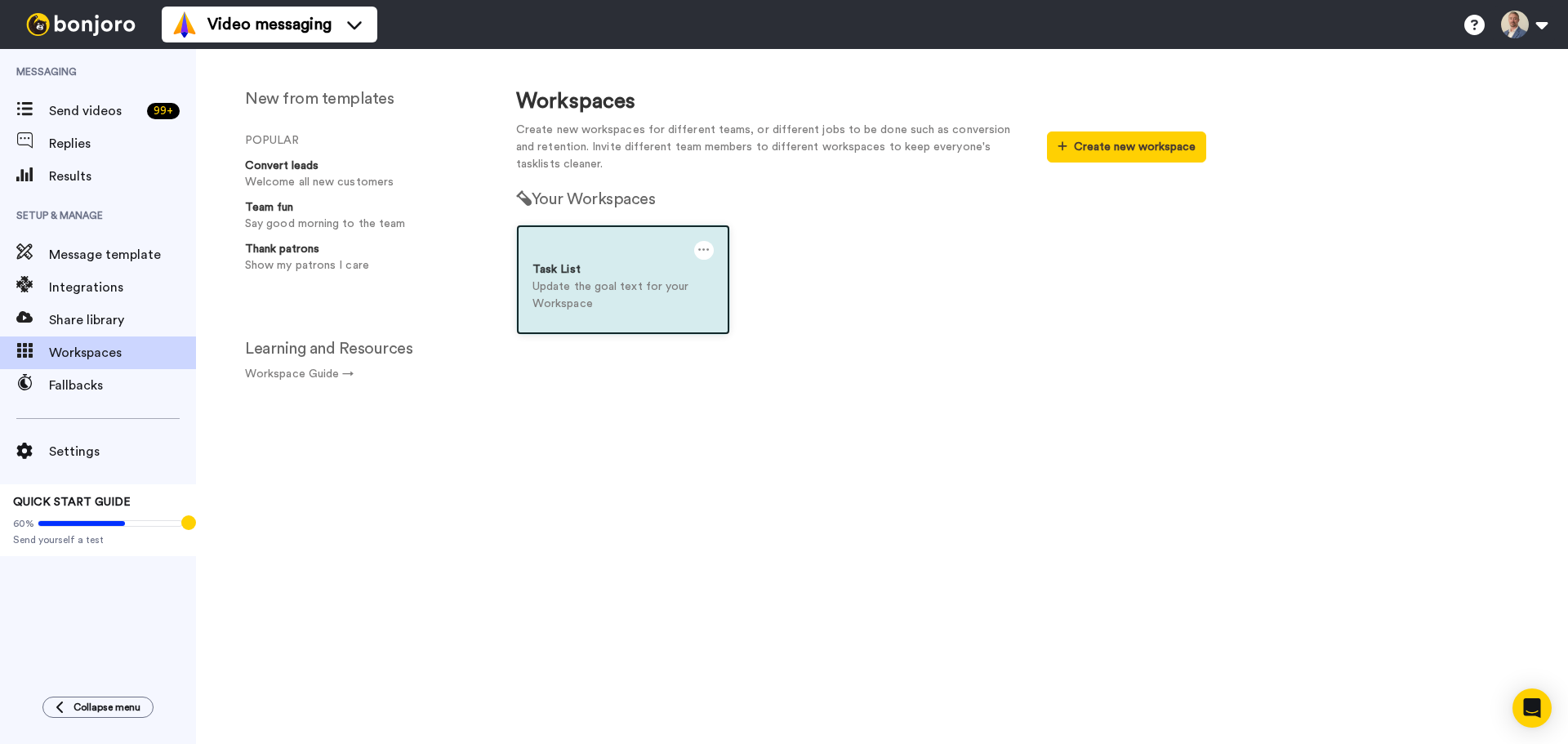
click at [597, 279] on p "Update the goal text for your Workspace" at bounding box center [623, 296] width 181 height 35
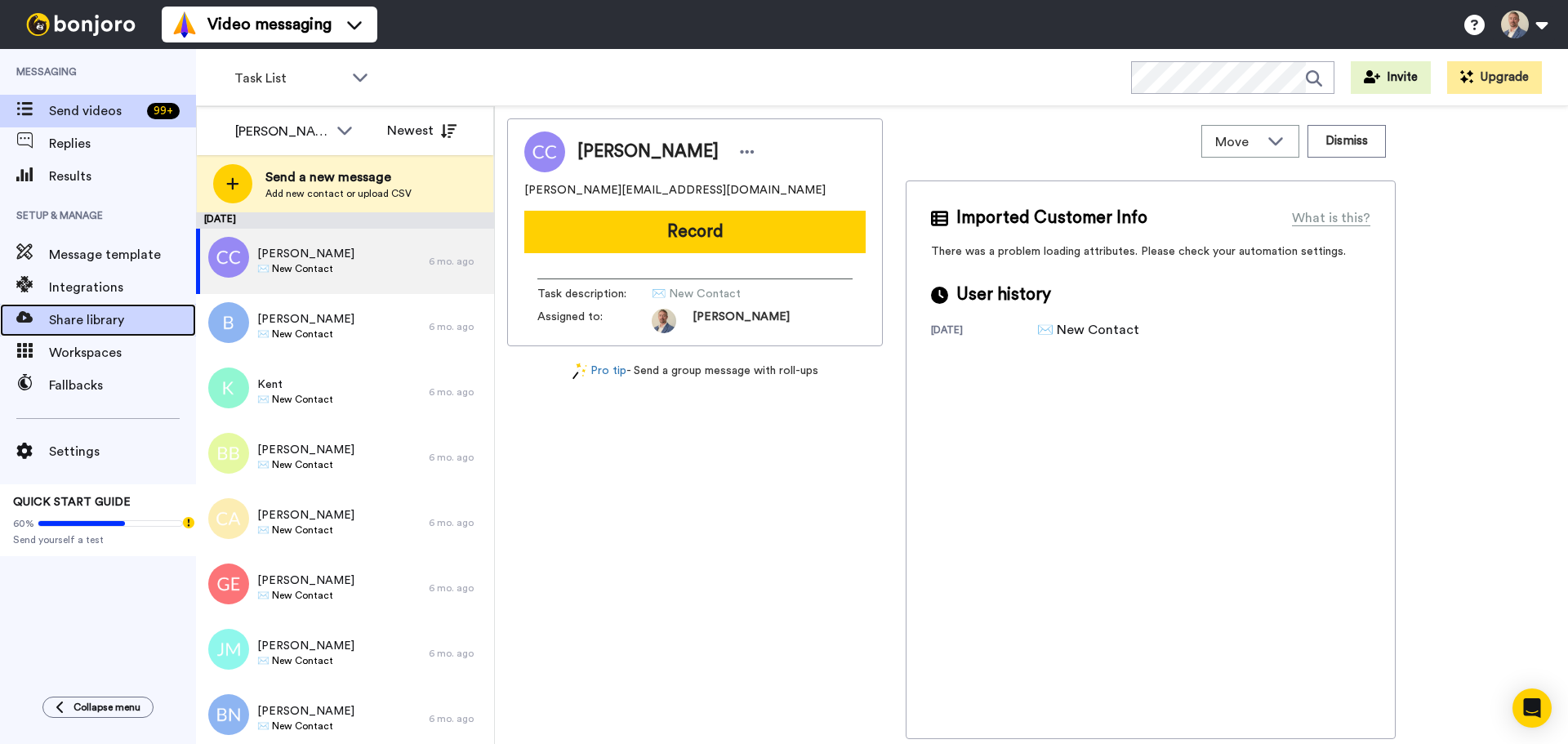
click at [67, 314] on span "Share library" at bounding box center [122, 320] width 147 height 20
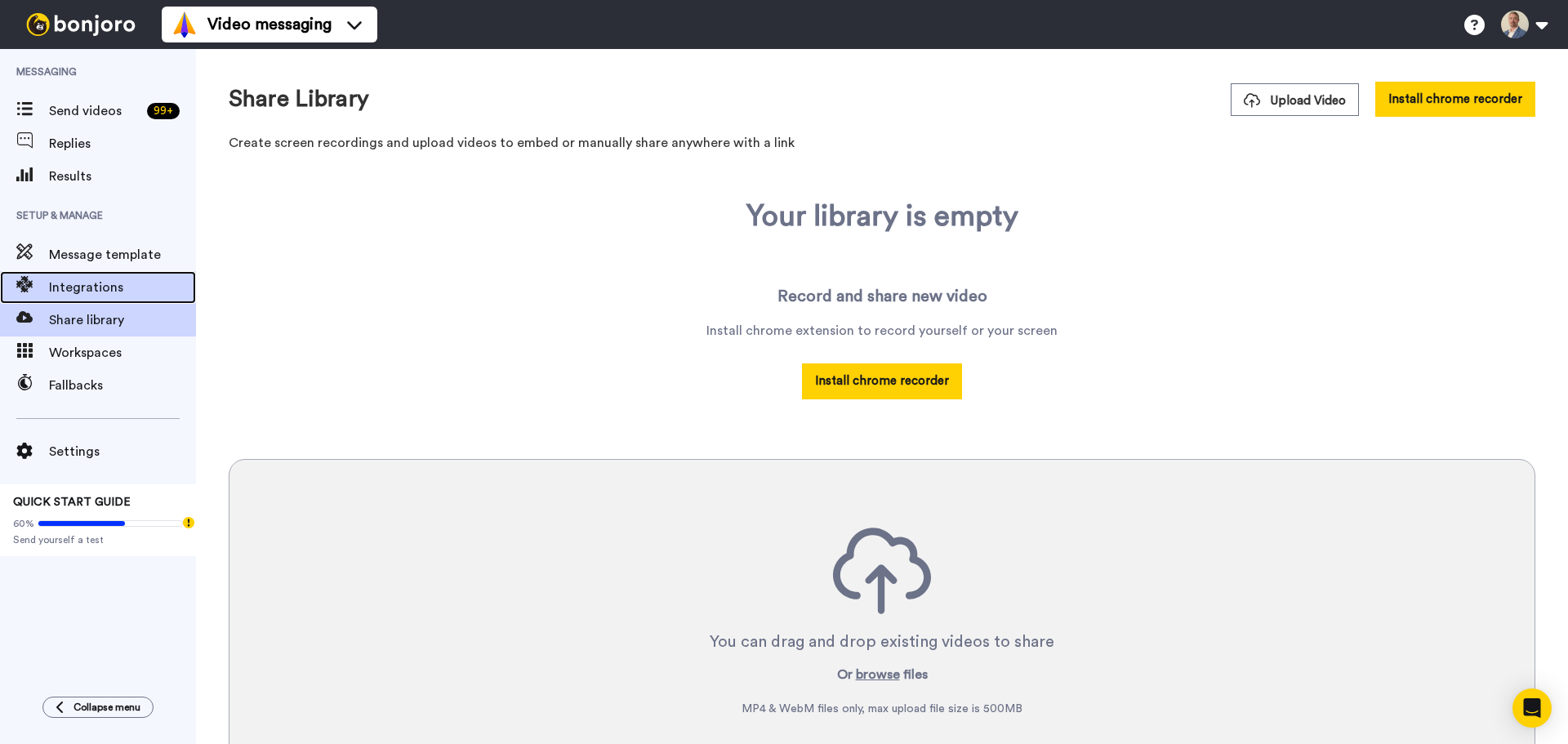
click at [90, 281] on span "Integrations" at bounding box center [122, 287] width 147 height 20
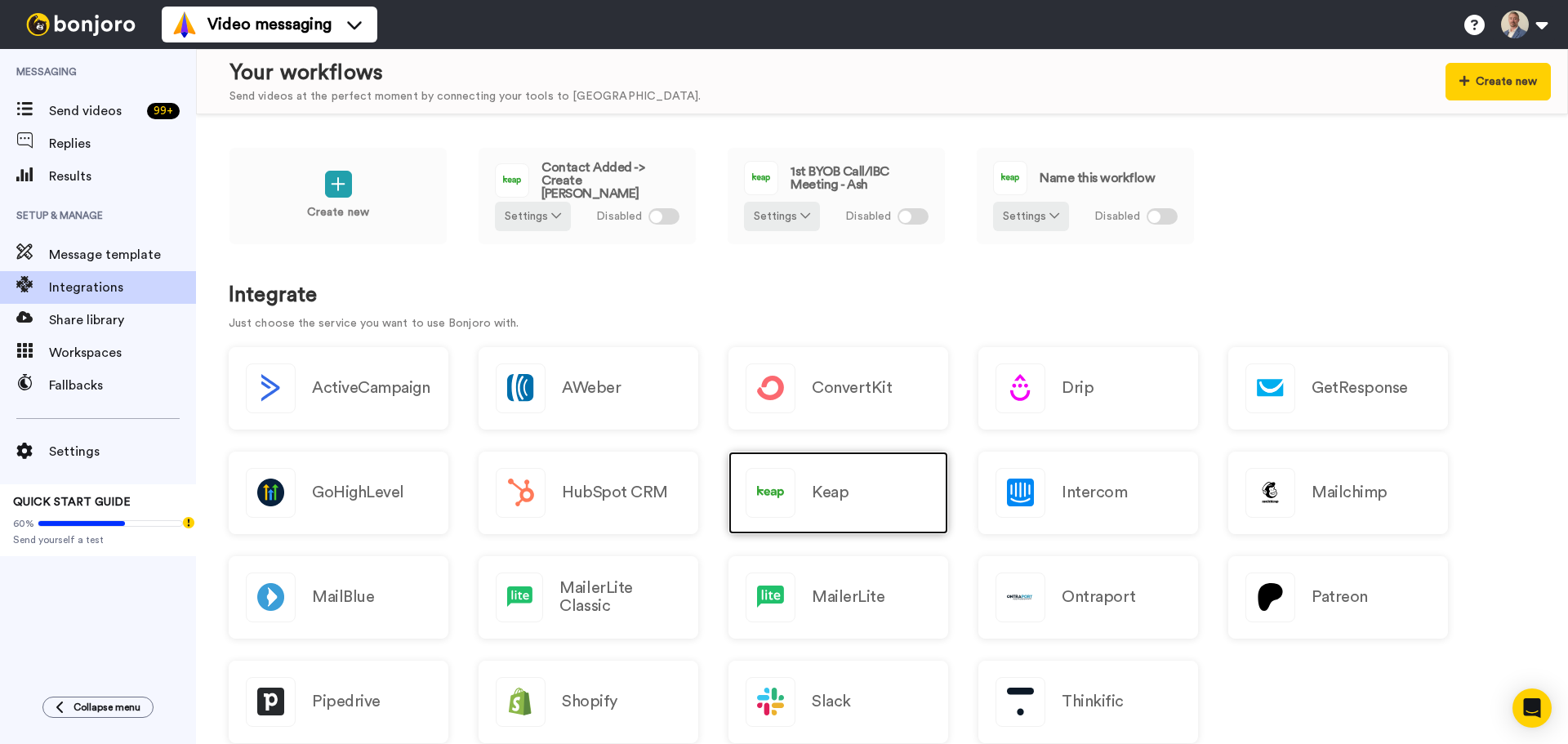
click at [864, 503] on div "Keap" at bounding box center [837, 493] width 220 height 82
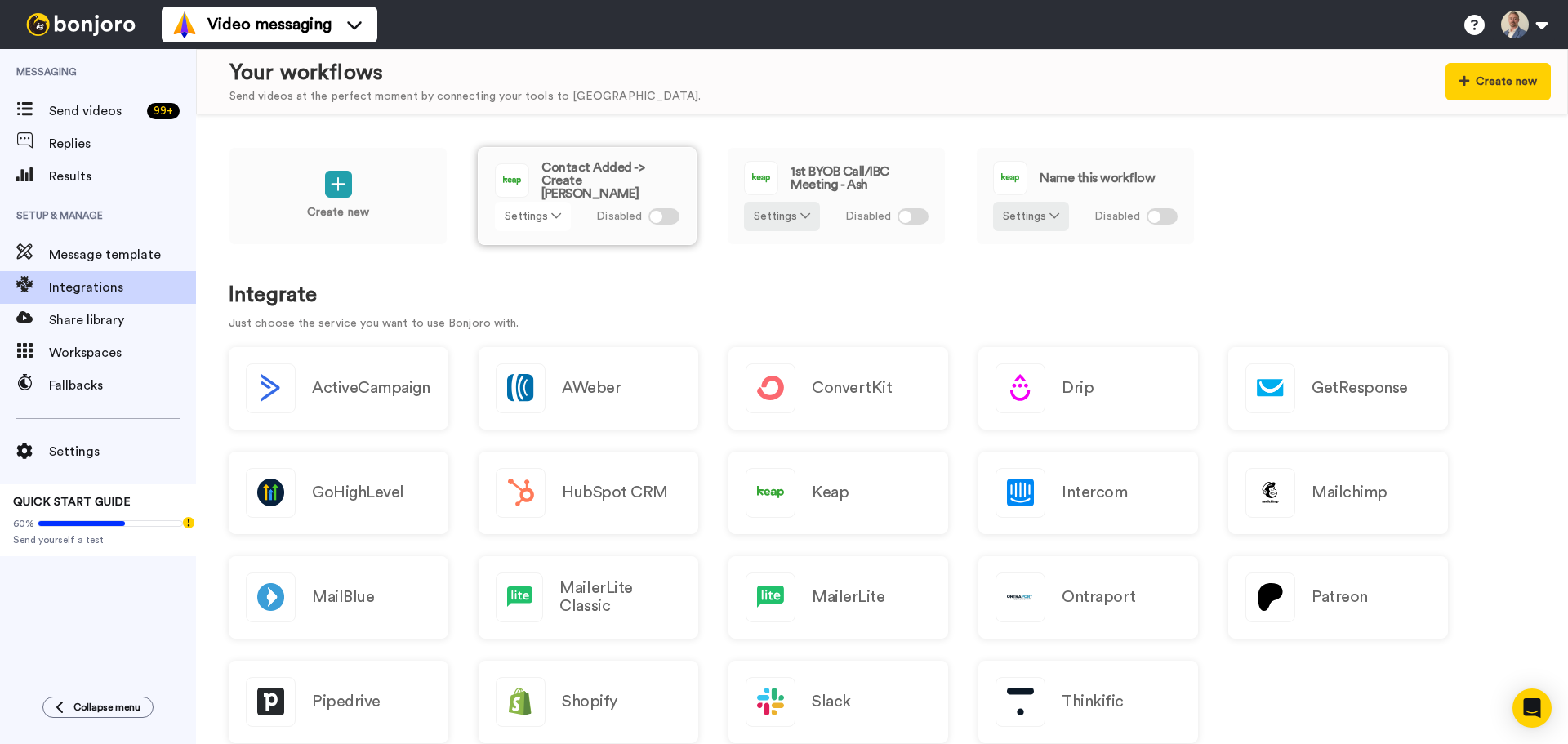
click at [547, 218] on button "Settings" at bounding box center [532, 216] width 76 height 29
click at [602, 256] on div "Create new Contact Added -> Create Bonjoro Settings Disabled 1st BYOB Call/IBC …" at bounding box center [881, 207] width 1306 height 120
click at [665, 222] on div at bounding box center [663, 216] width 31 height 16
click at [74, 119] on span "Send videos" at bounding box center [94, 110] width 92 height 20
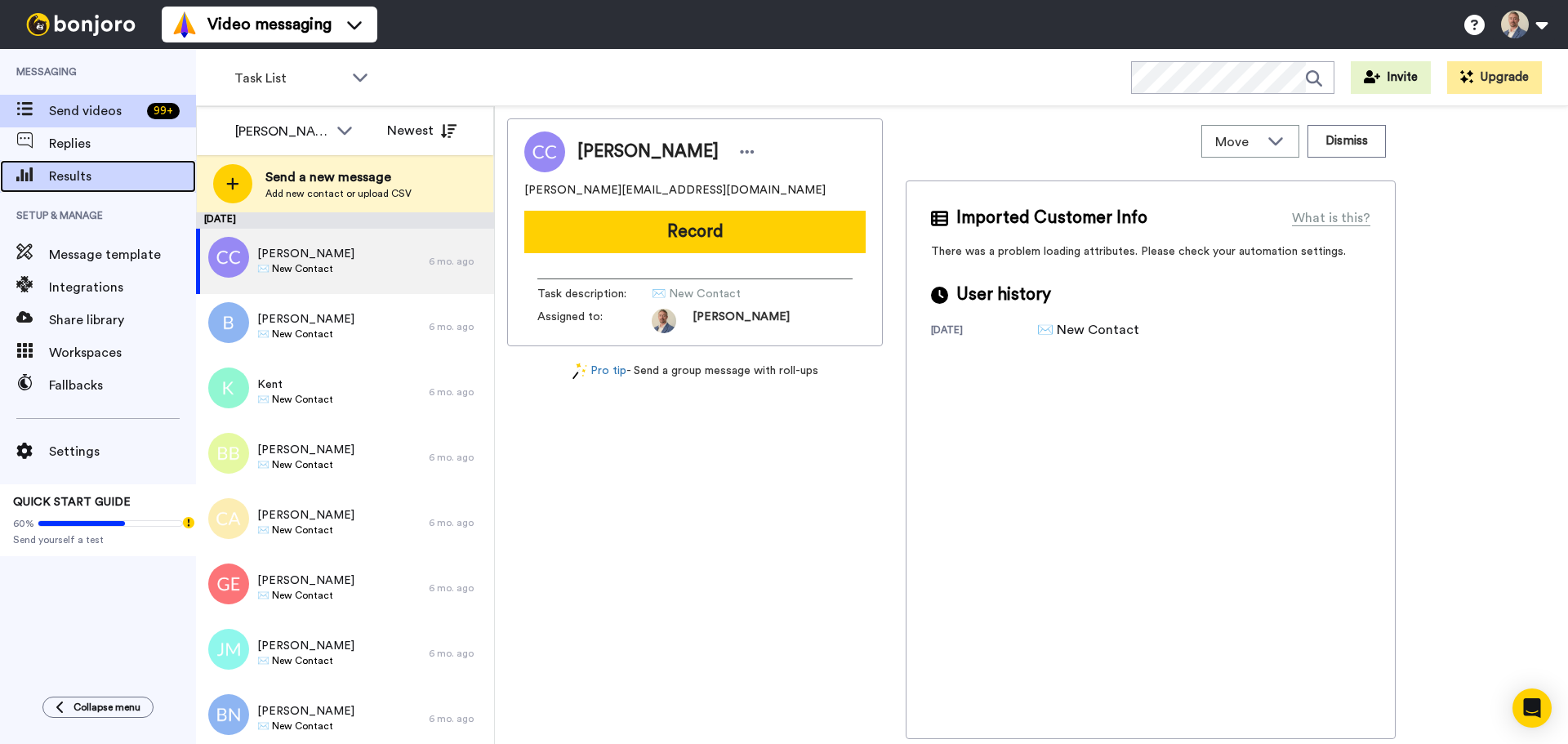
click at [74, 174] on span "Results" at bounding box center [122, 176] width 147 height 20
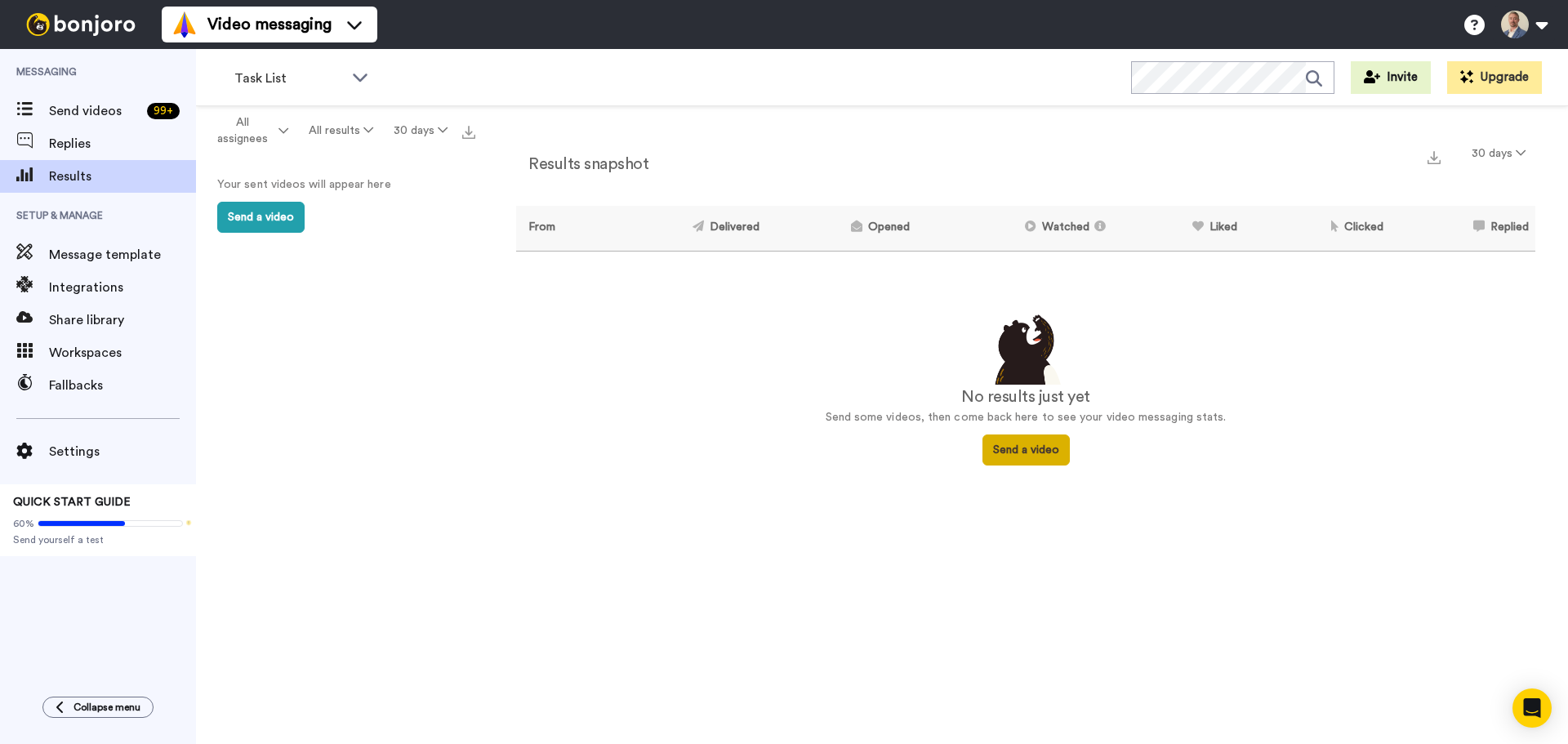
click at [1017, 445] on button "Send a video" at bounding box center [1025, 449] width 87 height 31
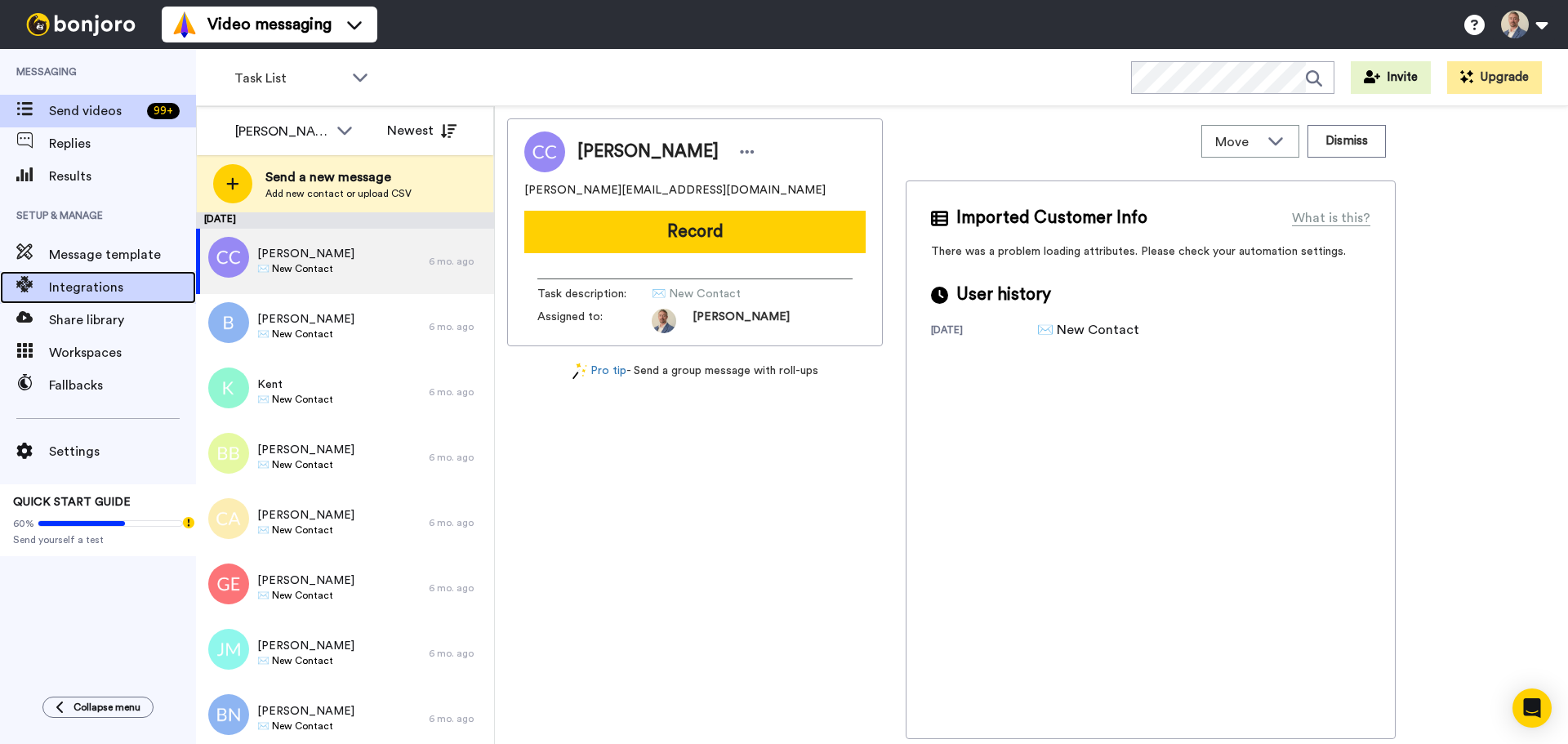
click at [65, 288] on span "Integrations" at bounding box center [122, 287] width 147 height 20
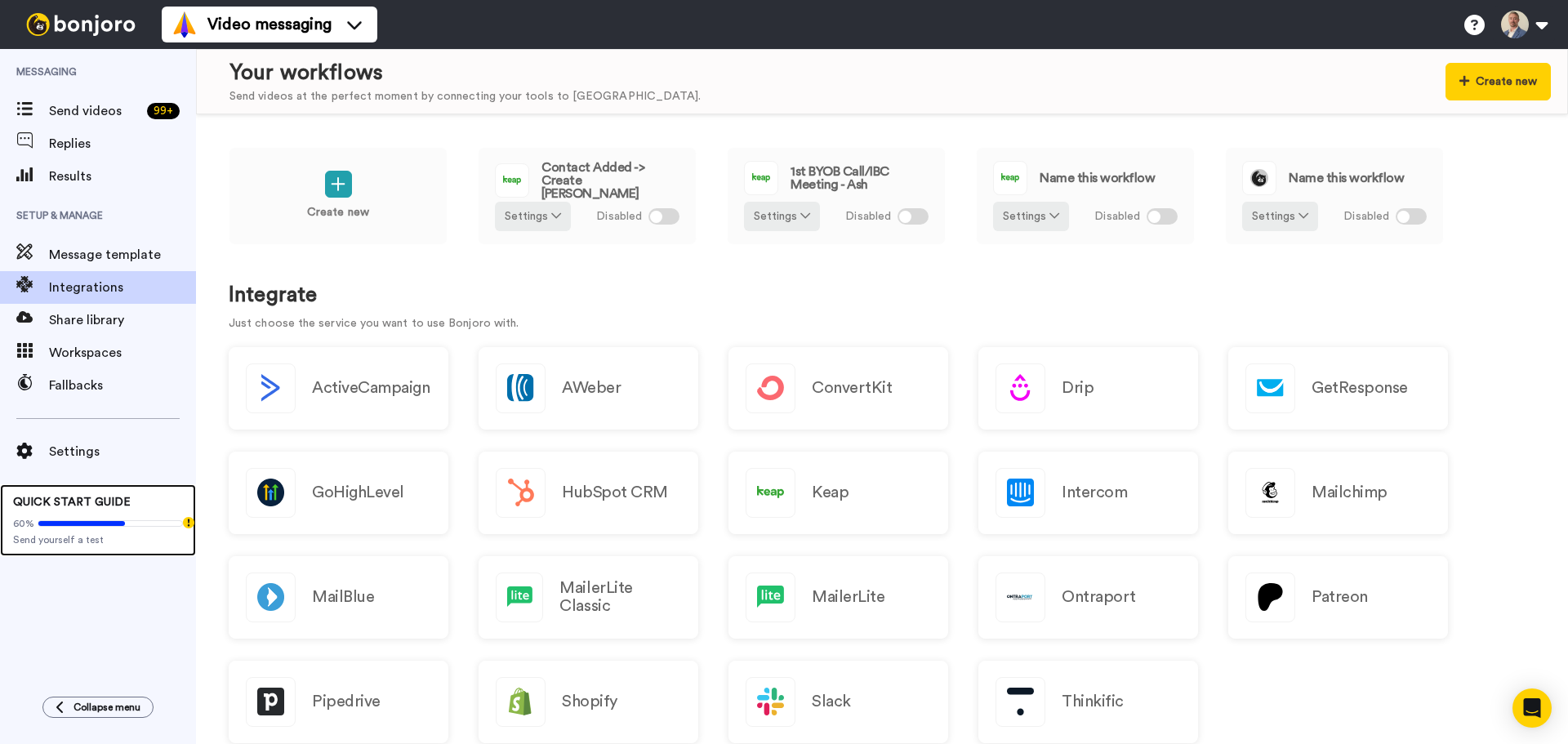
click at [96, 516] on div "60% Send yourself a test" at bounding box center [98, 528] width 170 height 36
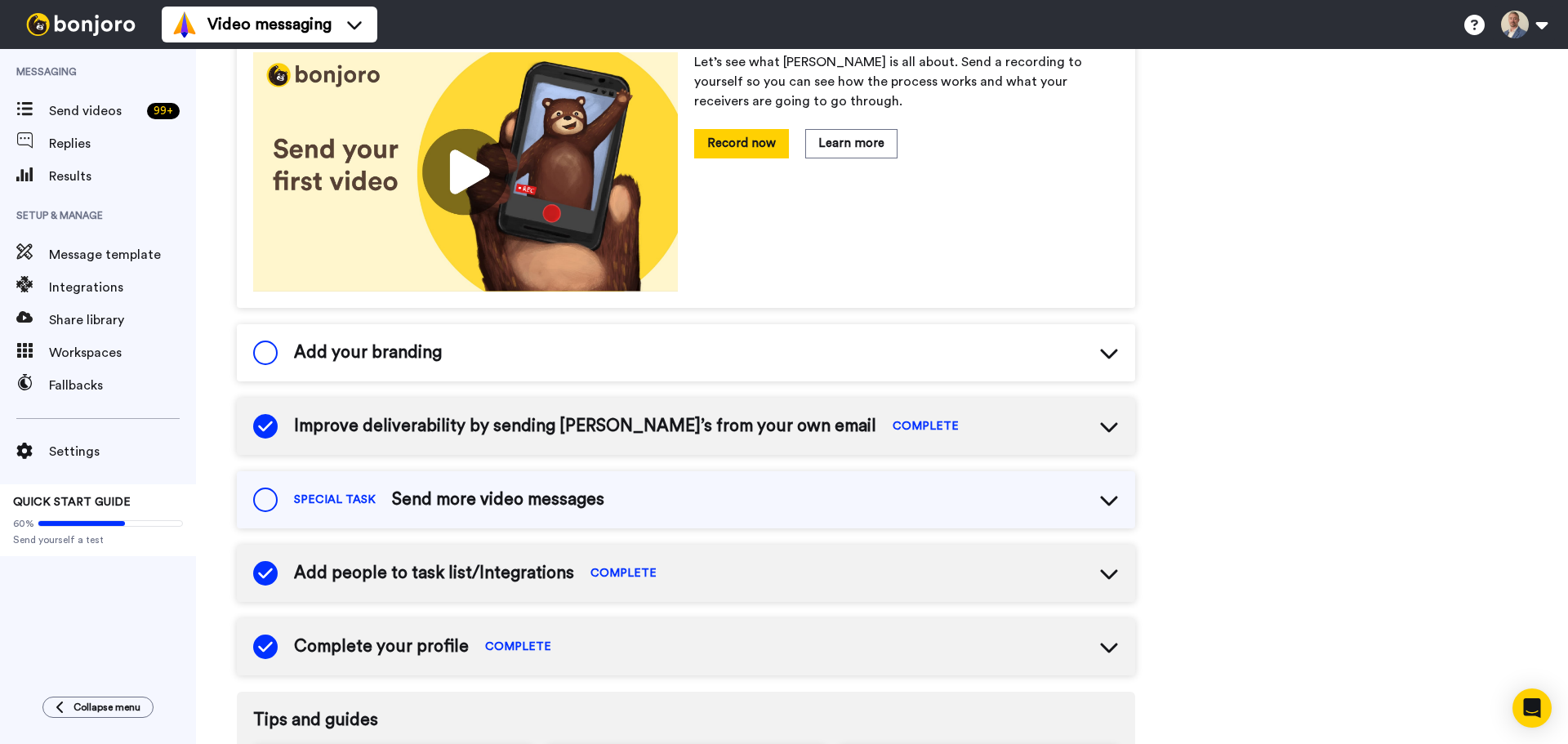
scroll to position [334, 0]
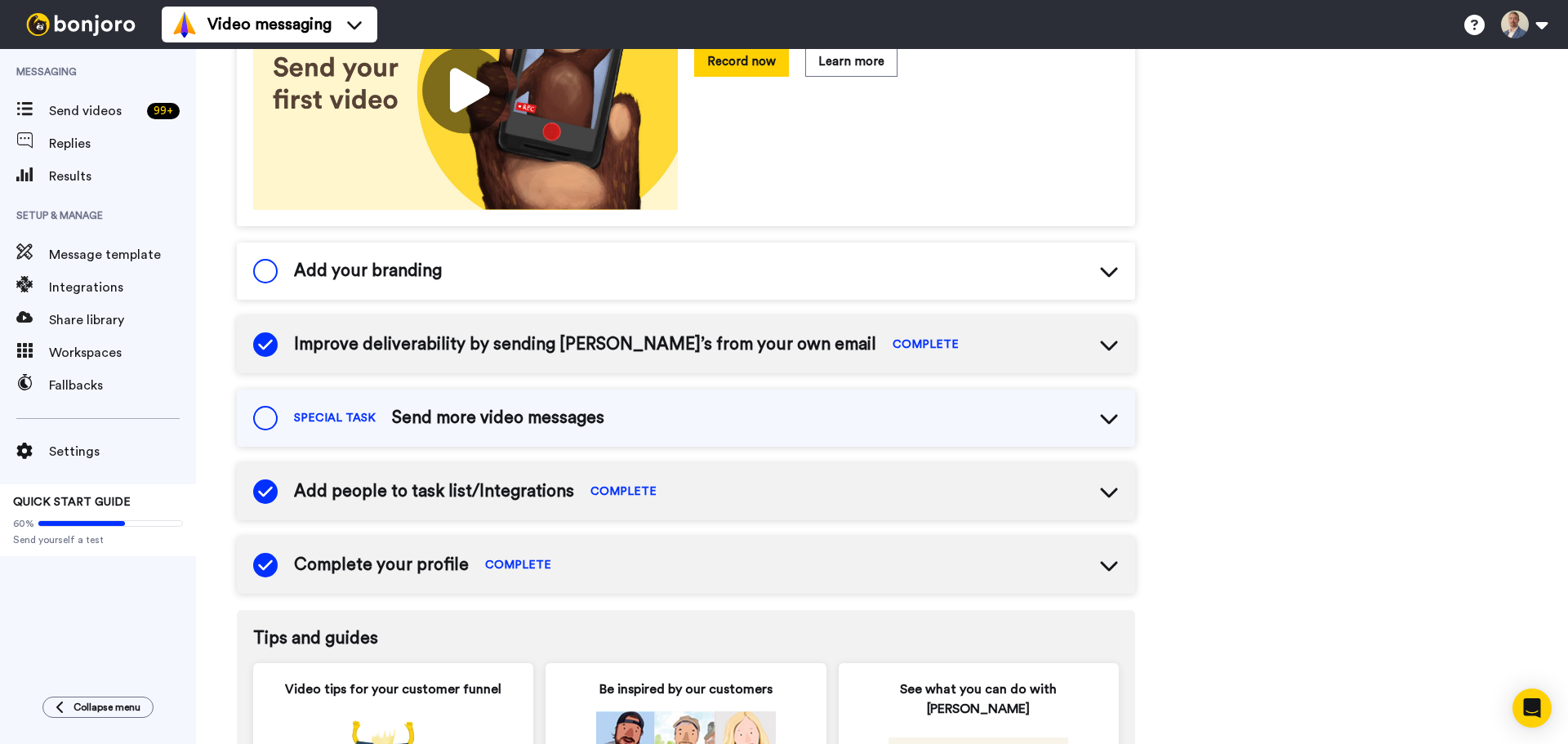
click at [1108, 273] on icon at bounding box center [1109, 271] width 17 height 9
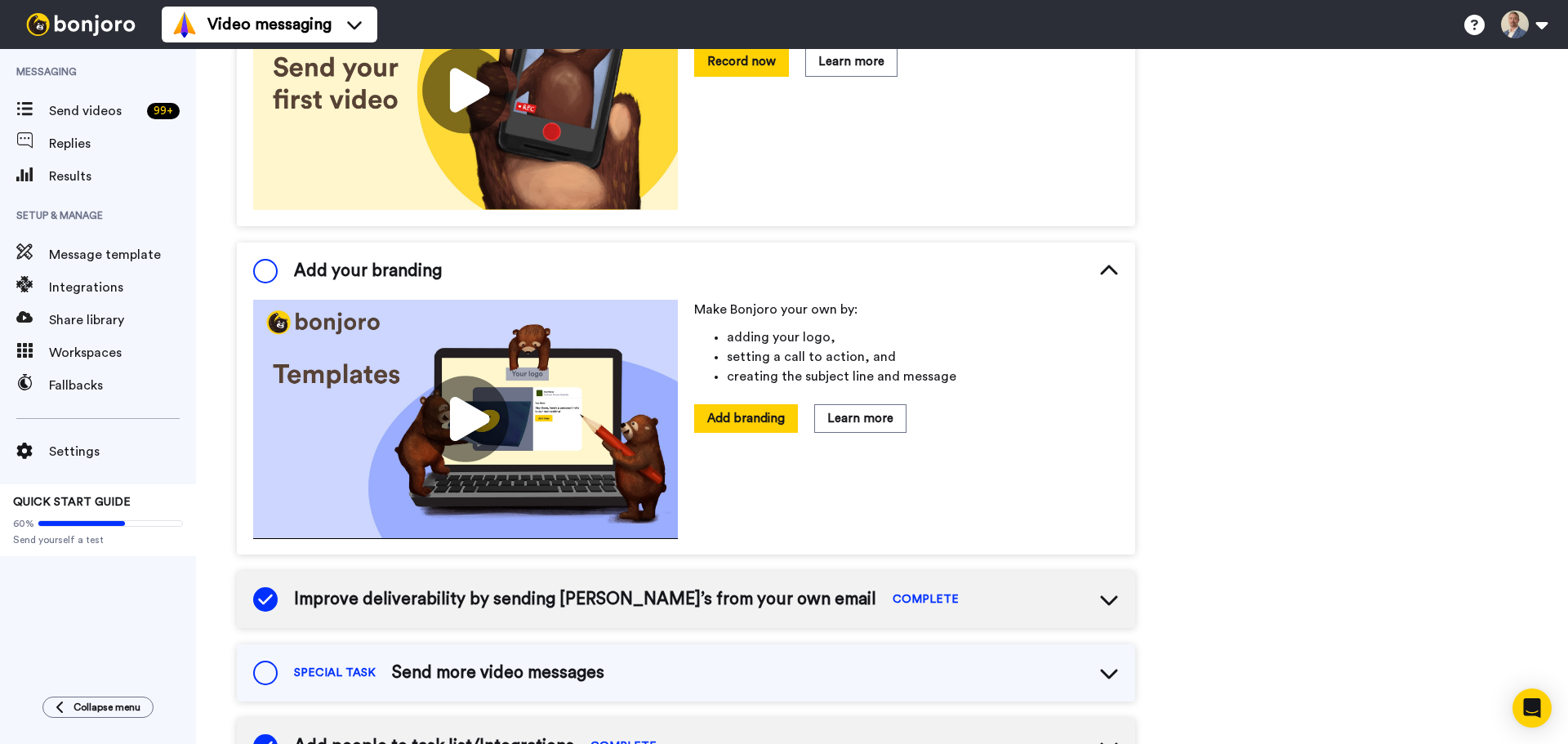
click at [1108, 273] on icon at bounding box center [1109, 270] width 20 height 20
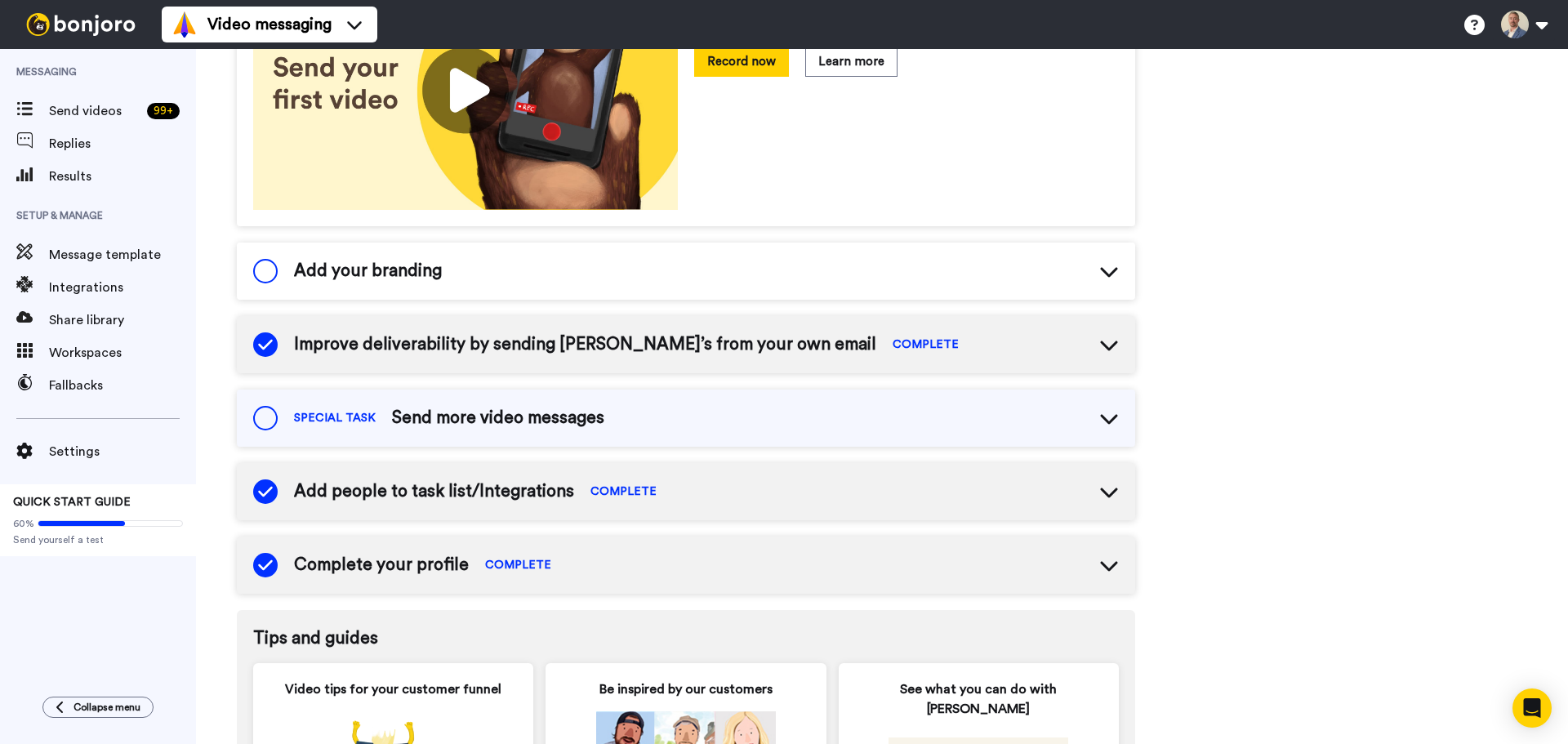
click at [1110, 337] on icon at bounding box center [1109, 344] width 20 height 20
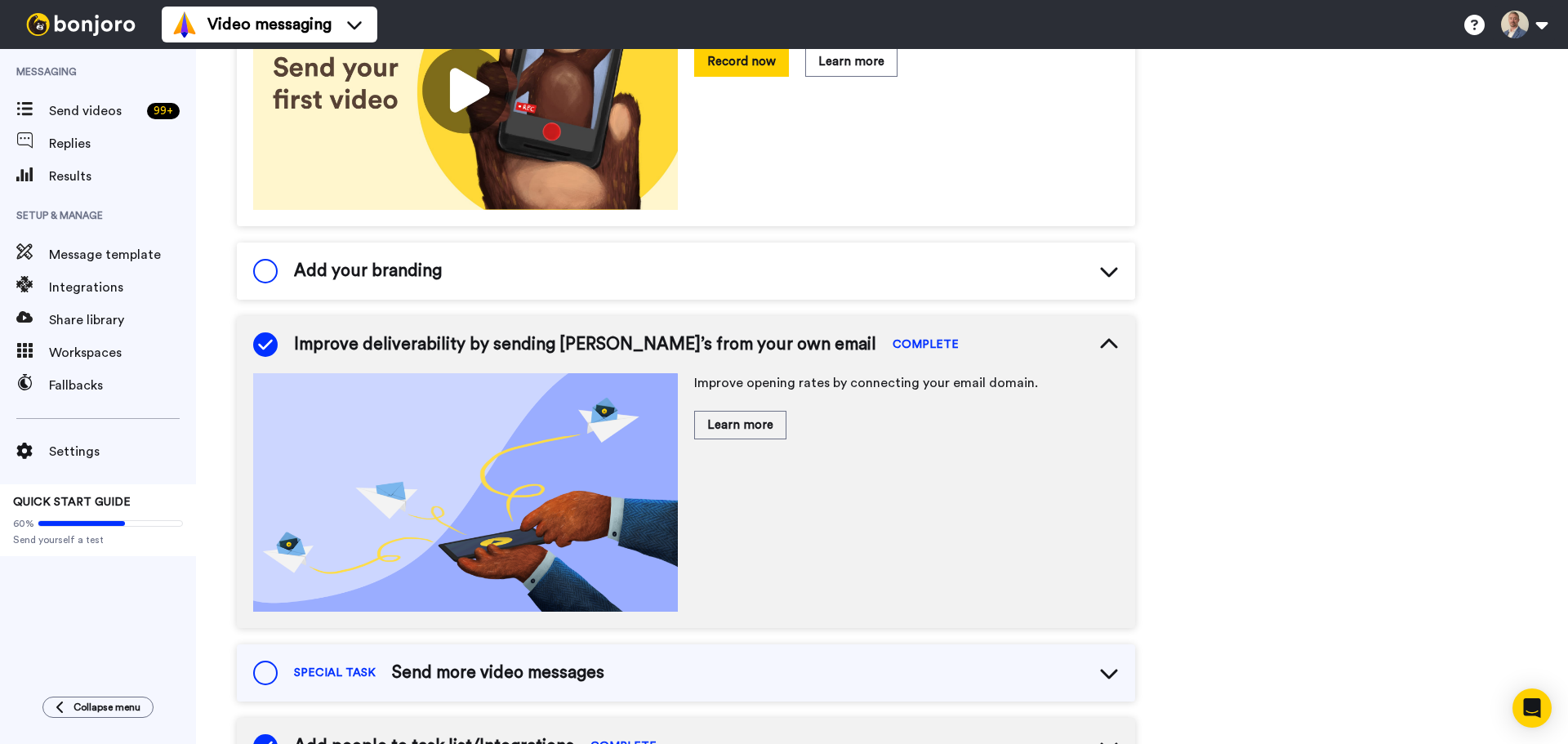
click at [1110, 337] on icon at bounding box center [1109, 344] width 20 height 20
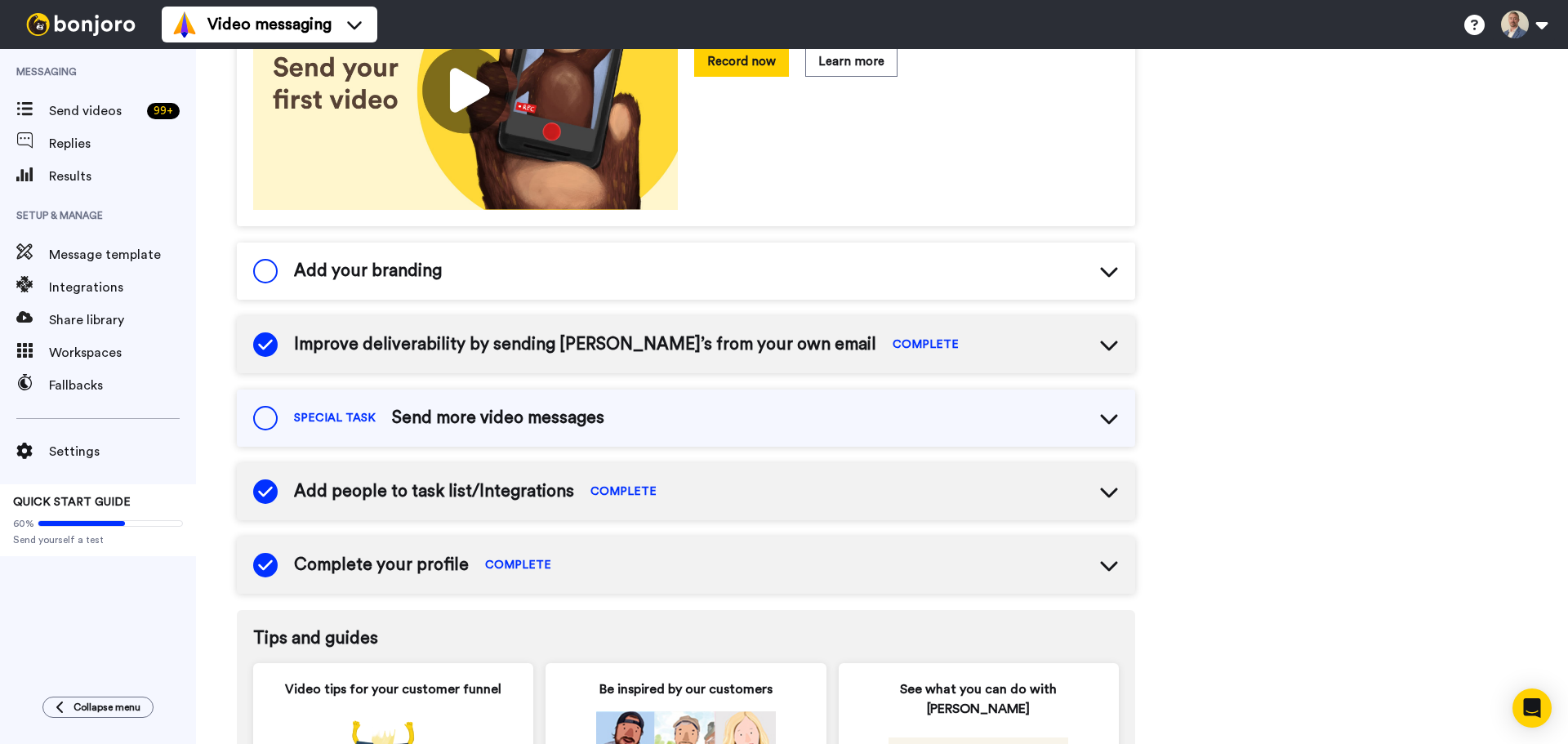
click at [1104, 489] on icon at bounding box center [1109, 491] width 20 height 20
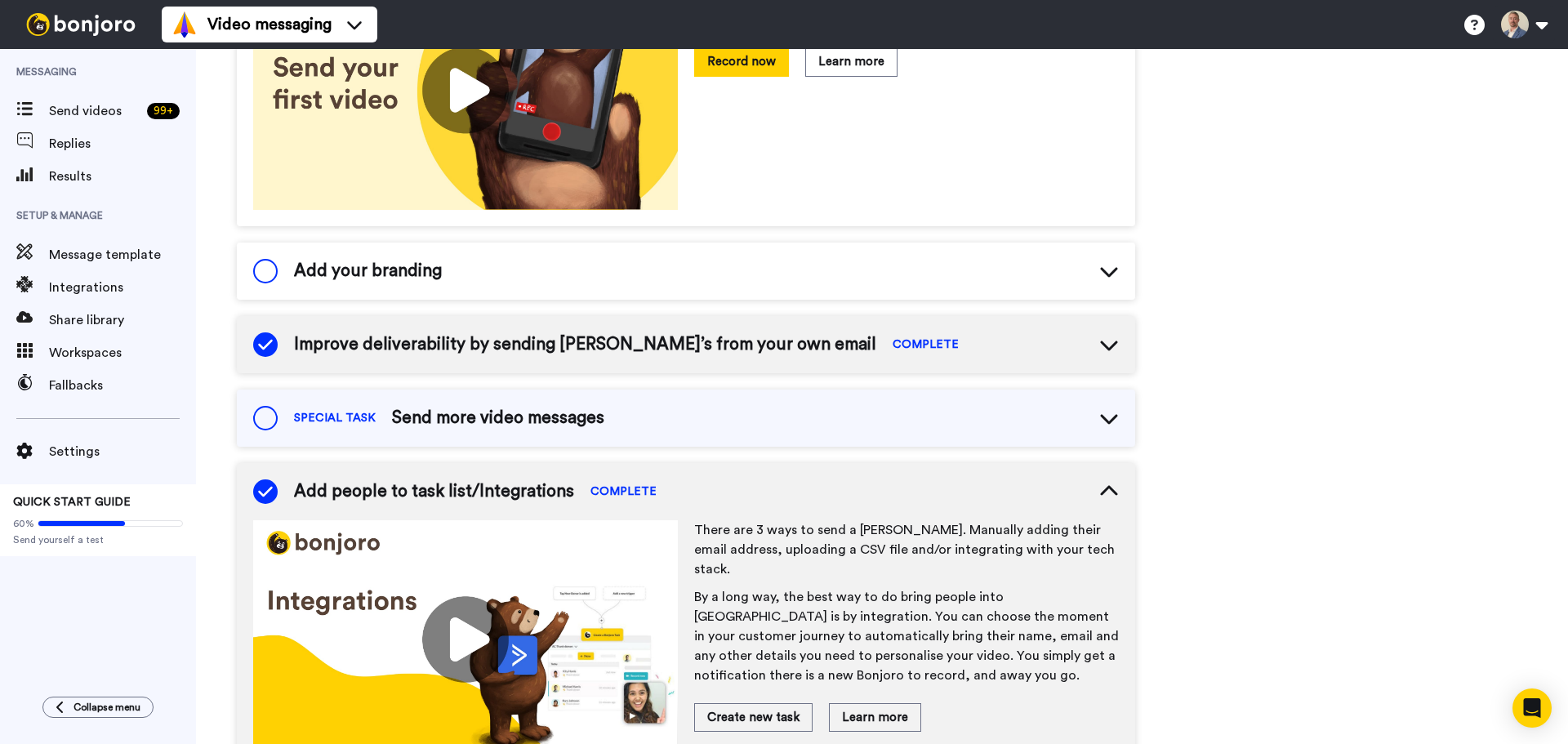
click at [1104, 488] on icon at bounding box center [1109, 491] width 20 height 20
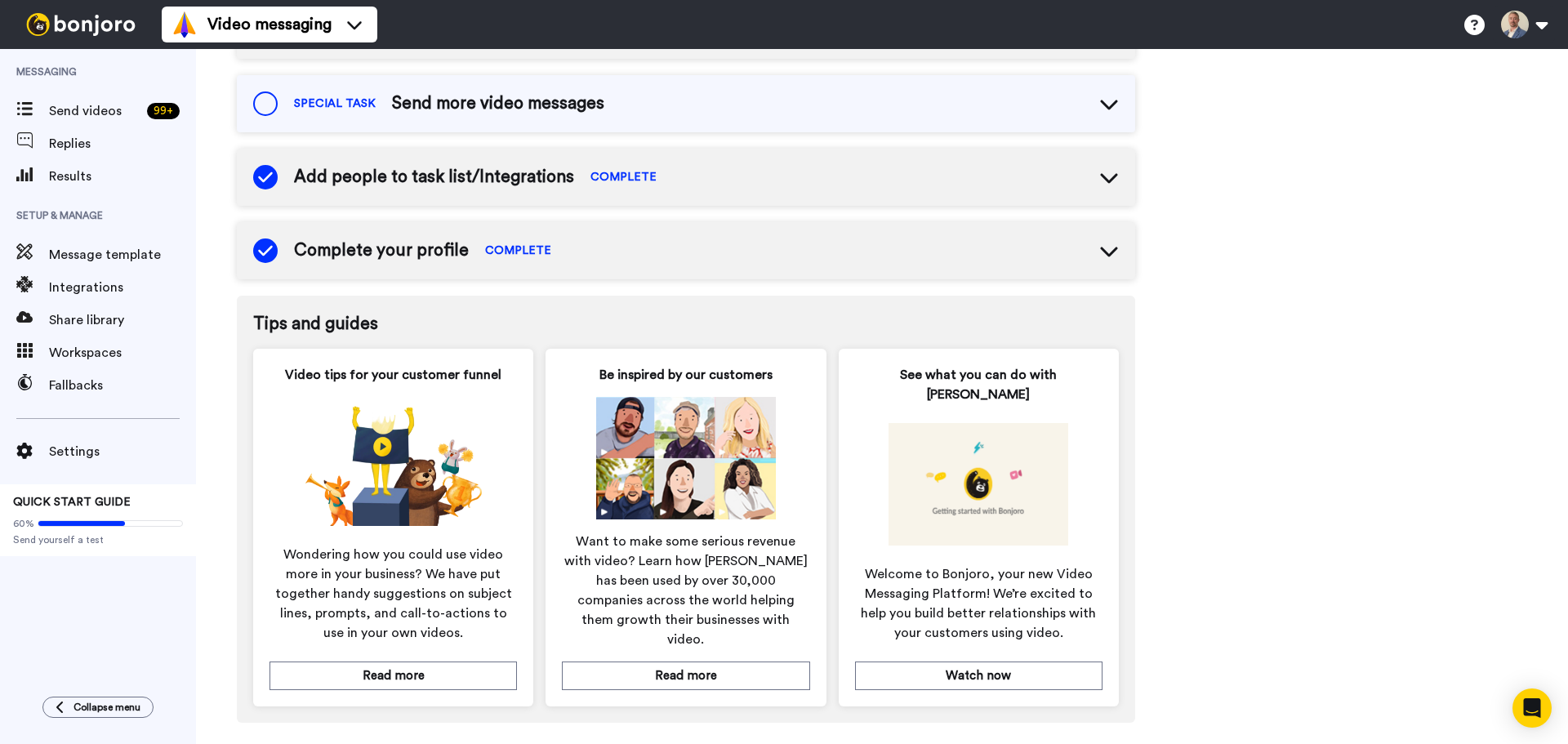
scroll to position [0, 0]
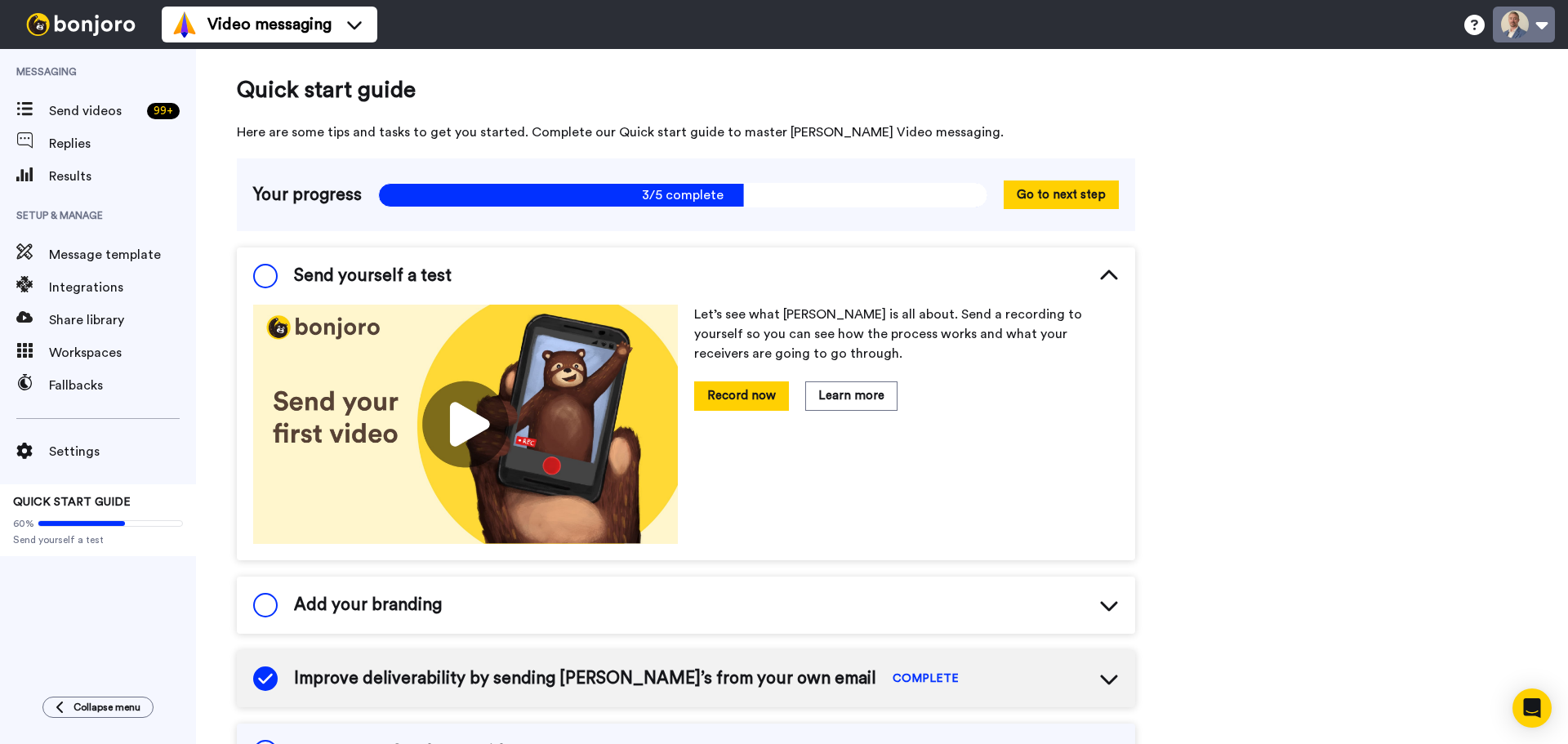
click at [1516, 28] on button at bounding box center [1523, 24] width 62 height 36
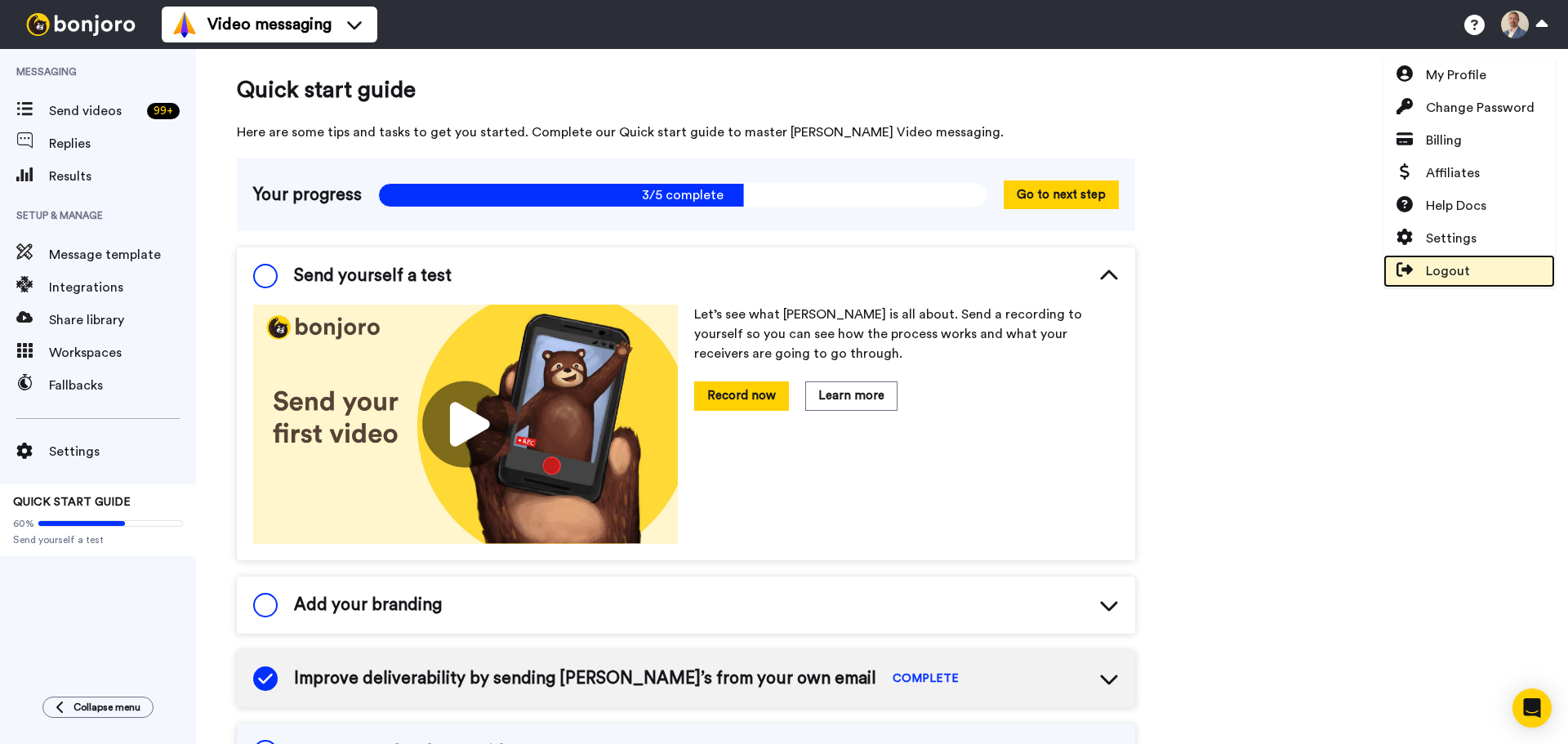
click at [1465, 270] on span "Logout" at bounding box center [1447, 270] width 44 height 20
